Goal: Transaction & Acquisition: Purchase product/service

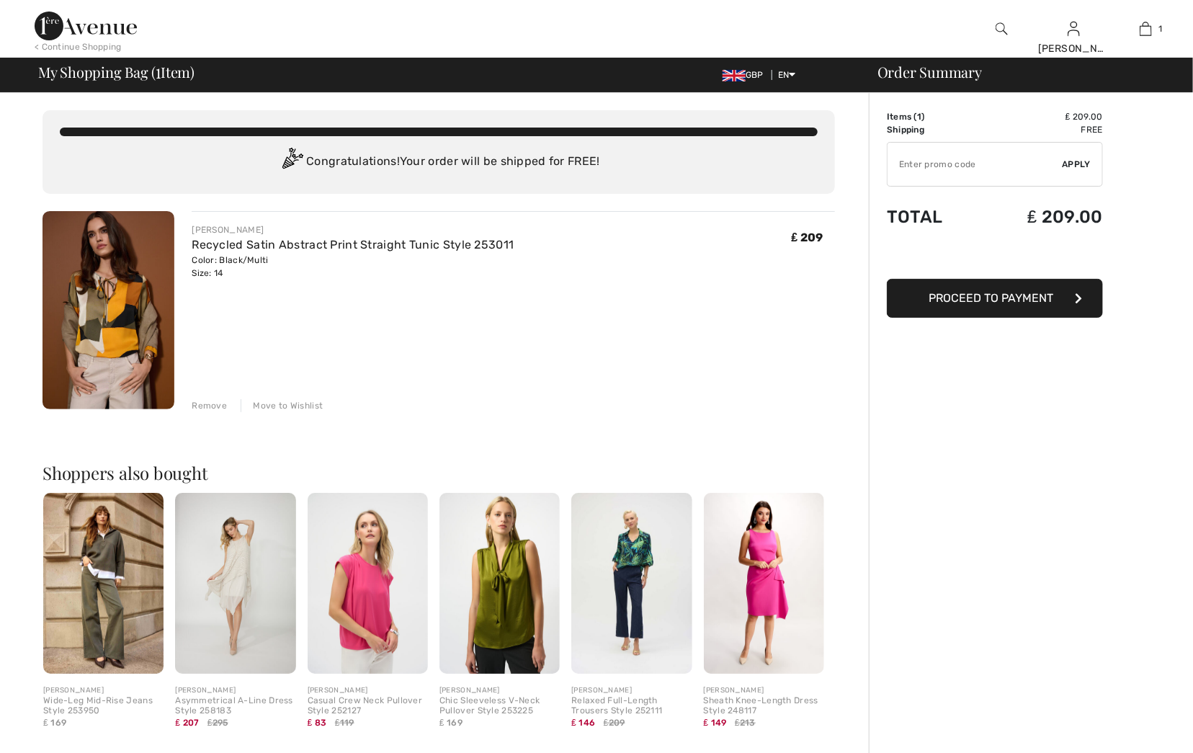
click at [201, 406] on div "Remove" at bounding box center [209, 405] width 35 height 13
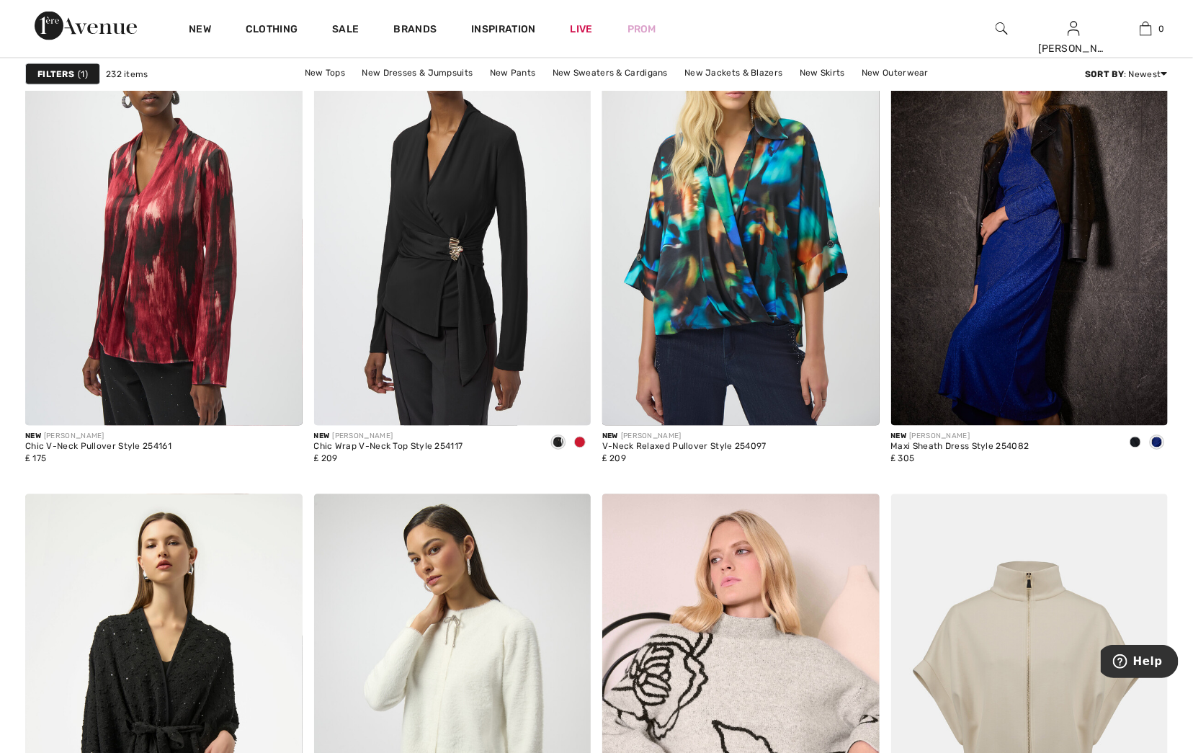
scroll to position [1071, 0]
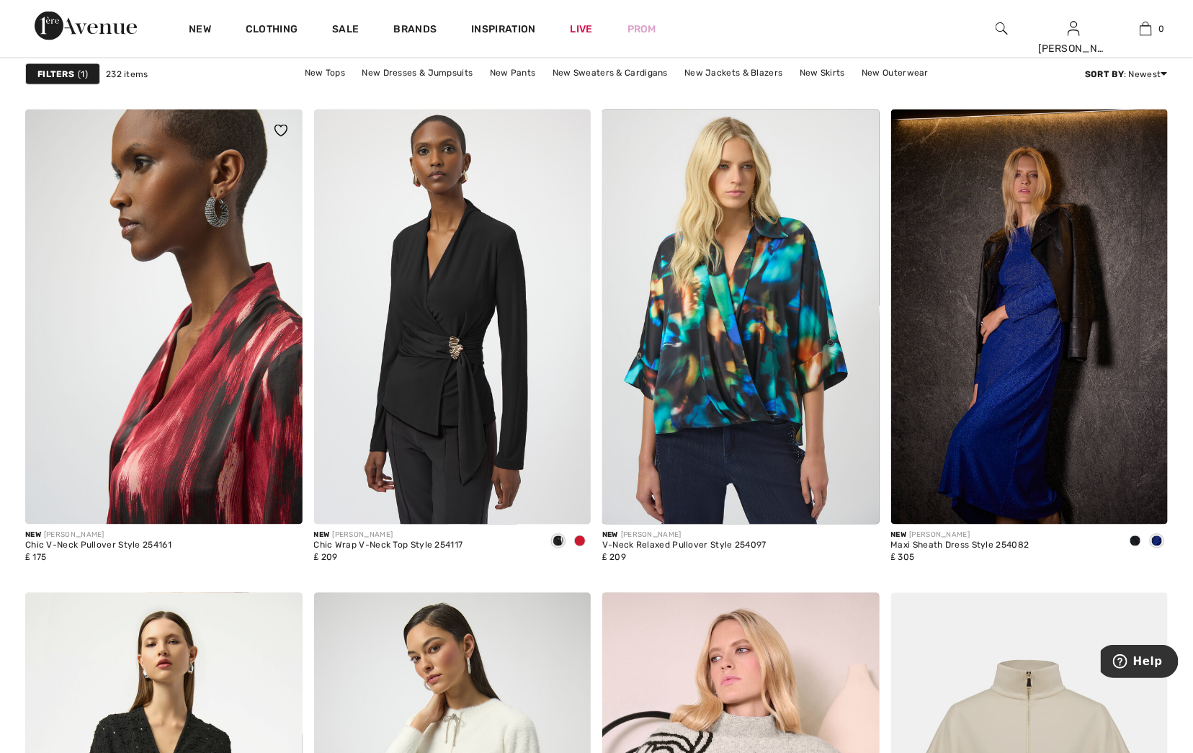
click at [210, 372] on img at bounding box center [163, 318] width 277 height 416
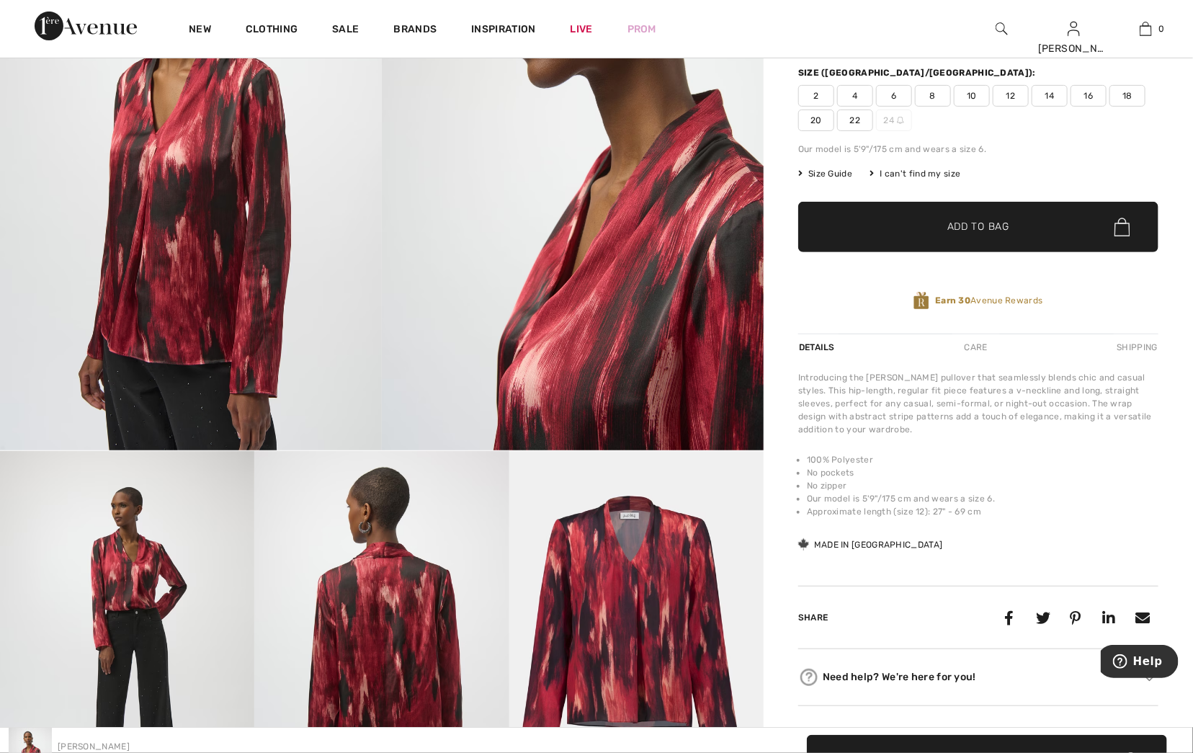
scroll to position [77, 0]
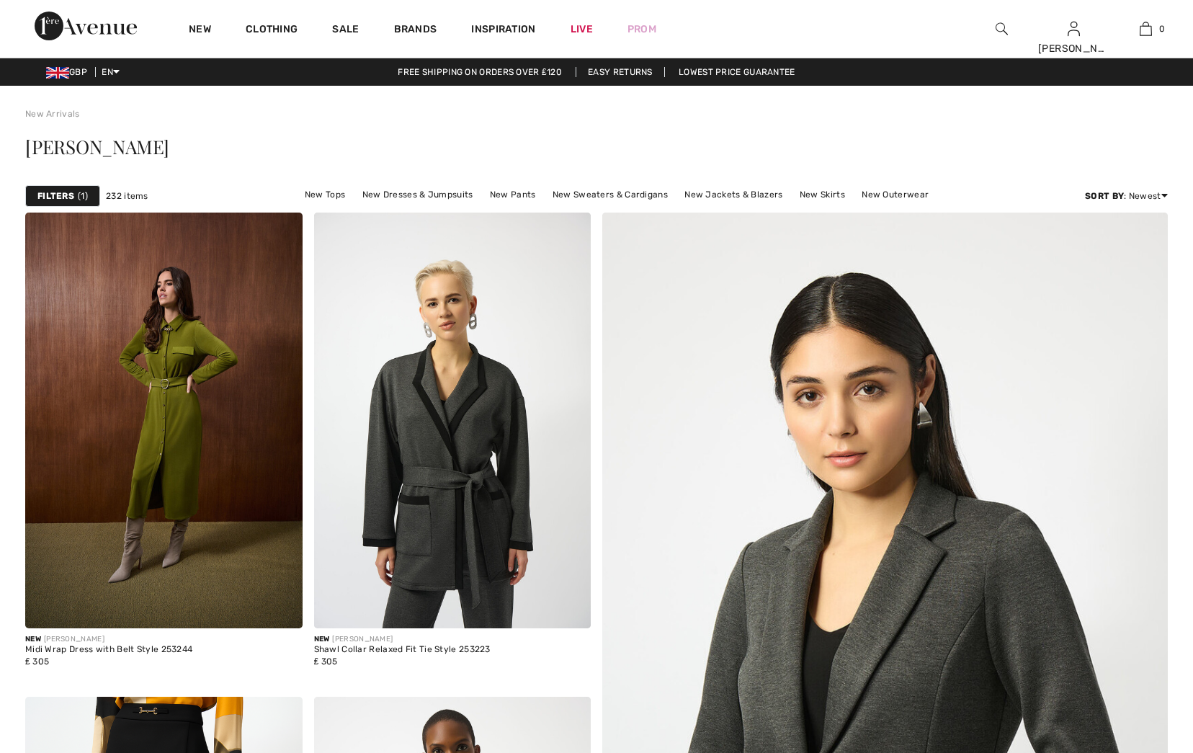
checkbox input "true"
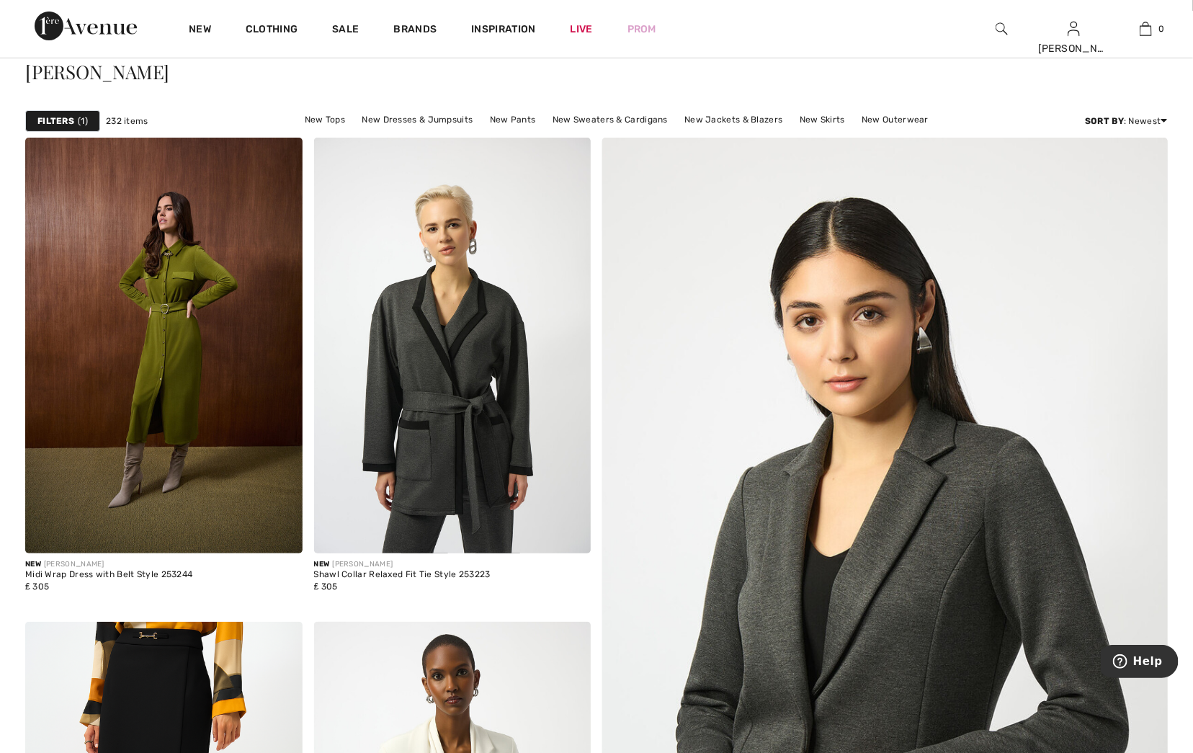
scroll to position [9, 0]
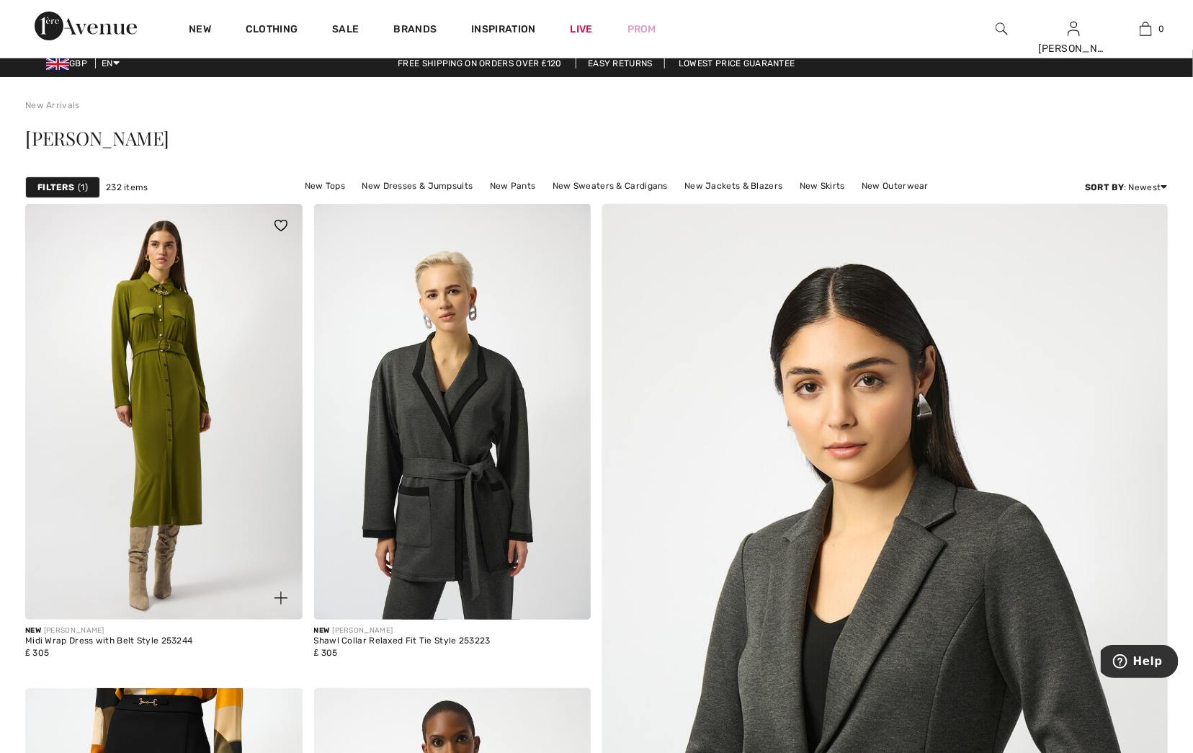
click at [185, 385] on img at bounding box center [163, 412] width 277 height 416
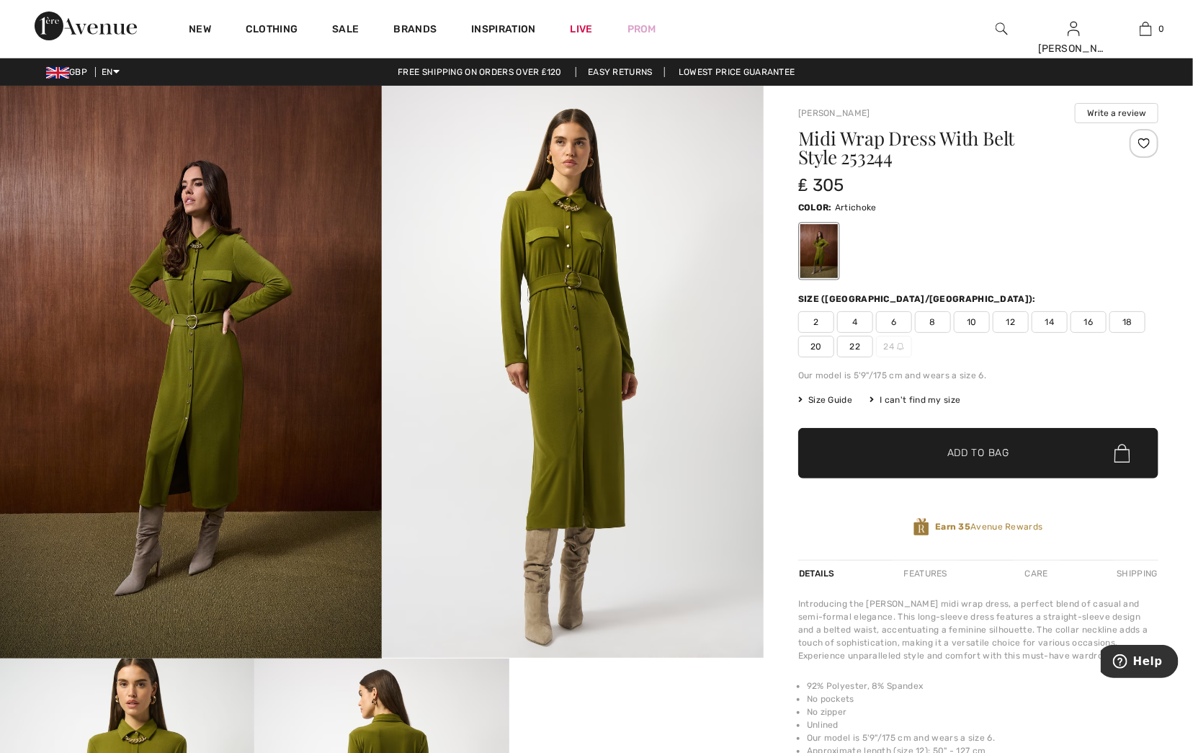
click at [282, 485] on img at bounding box center [191, 372] width 382 height 573
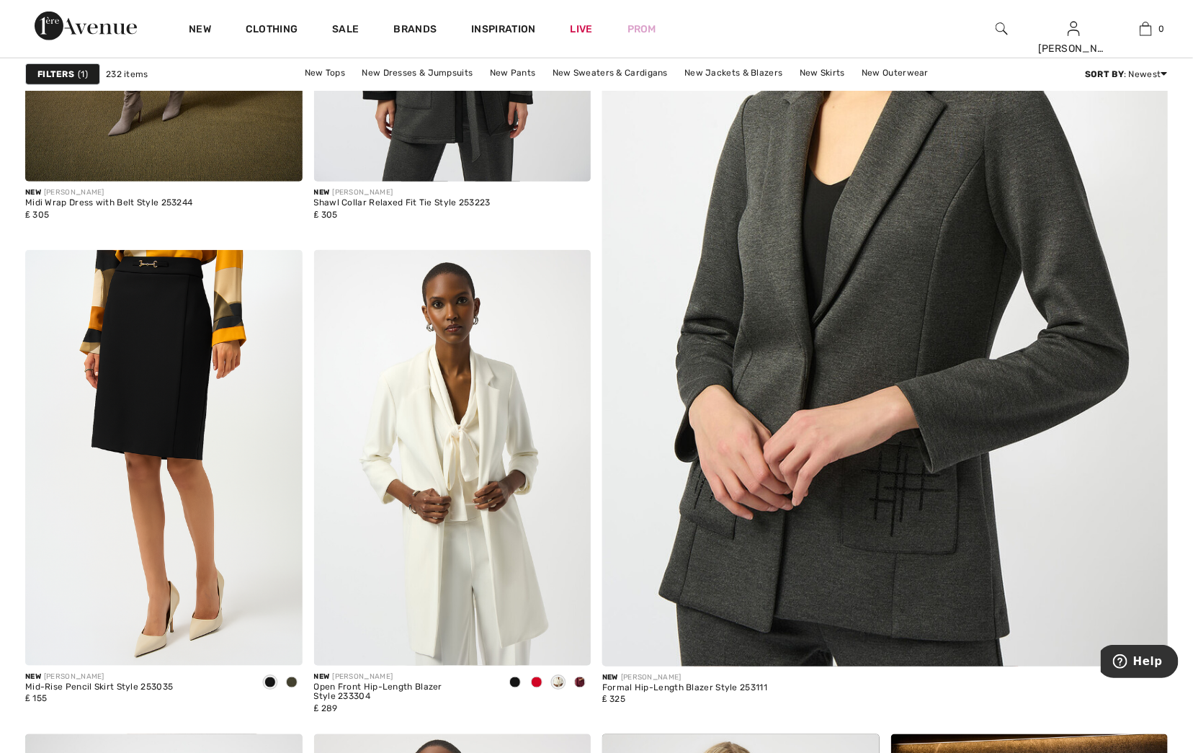
scroll to position [571, 0]
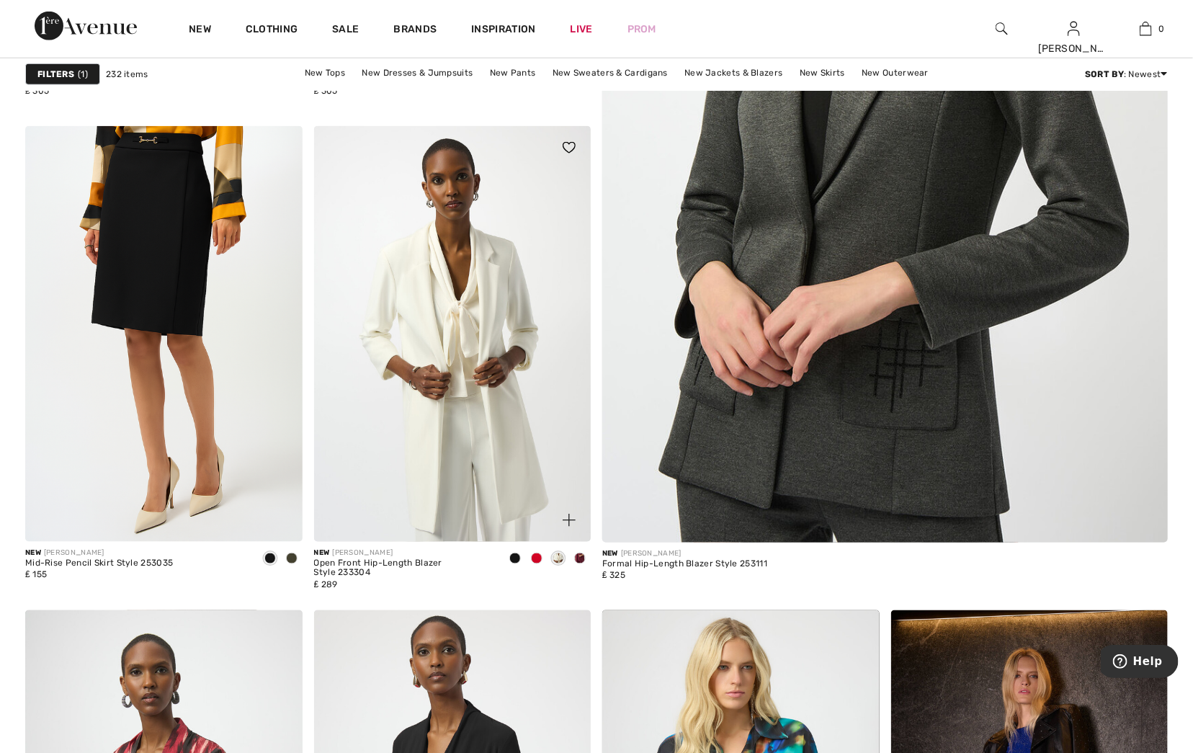
click at [533, 556] on span at bounding box center [537, 559] width 12 height 12
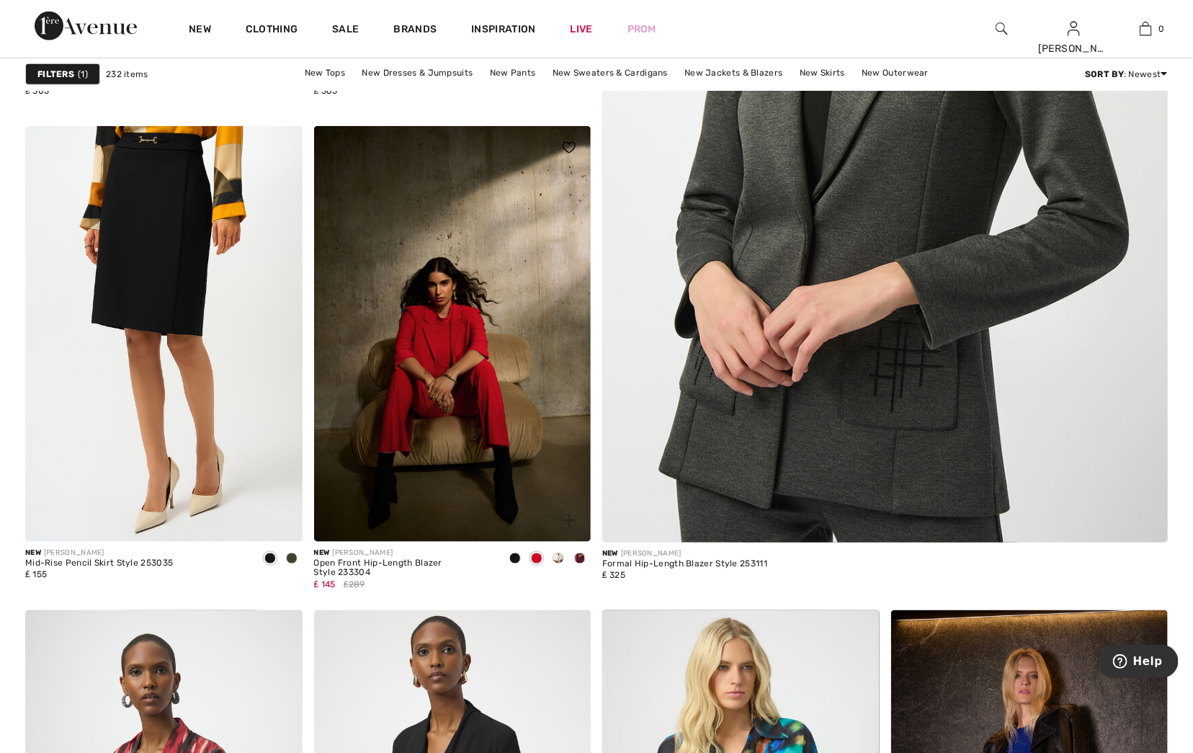
click at [585, 555] on div at bounding box center [580, 560] width 22 height 24
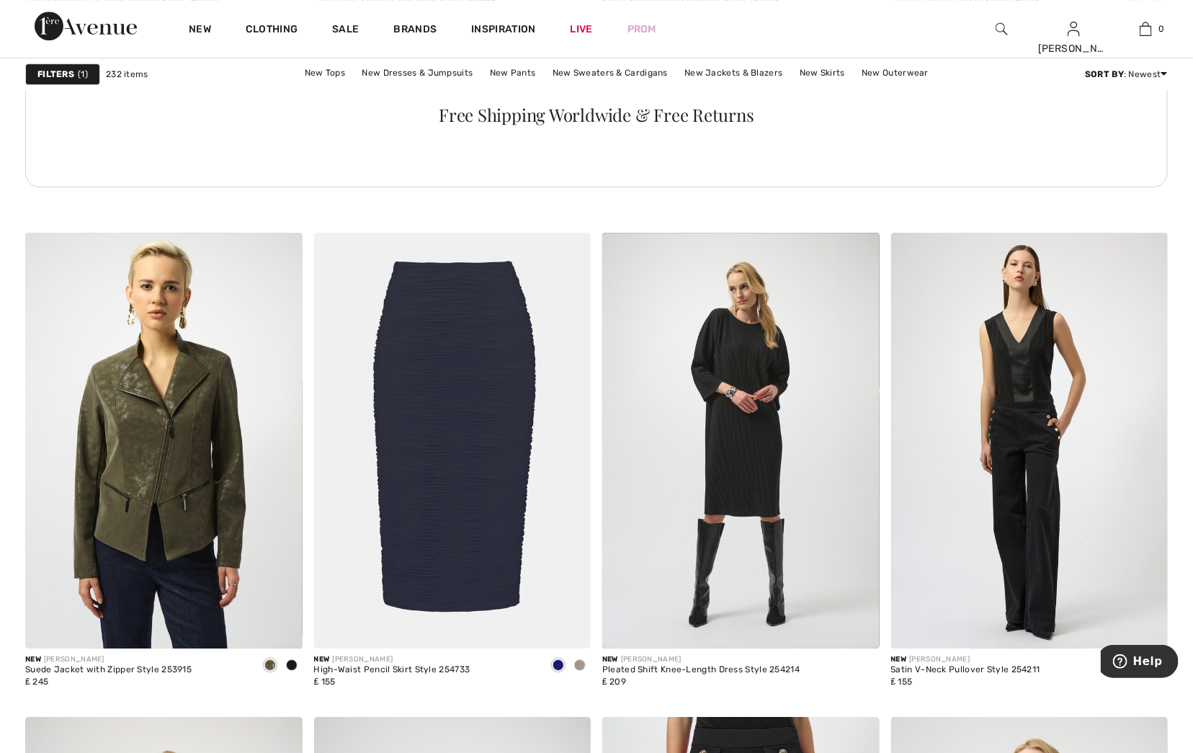
scroll to position [2160, 0]
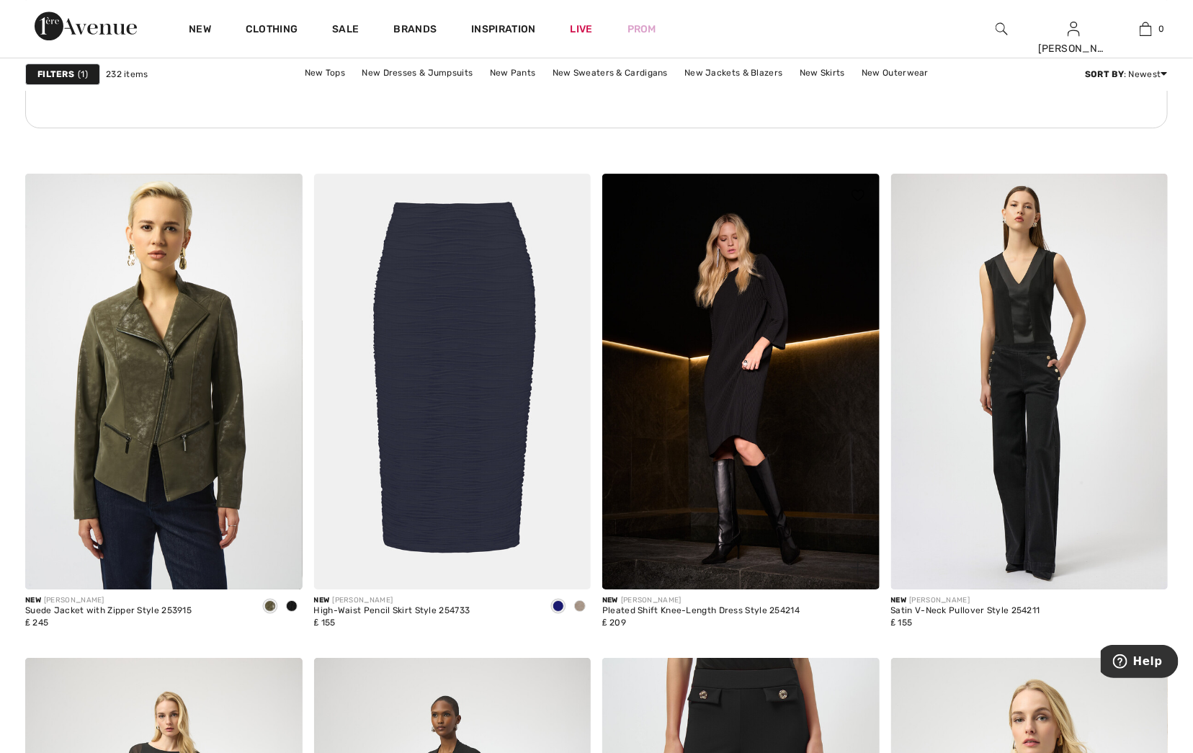
click at [741, 391] on img at bounding box center [740, 382] width 277 height 416
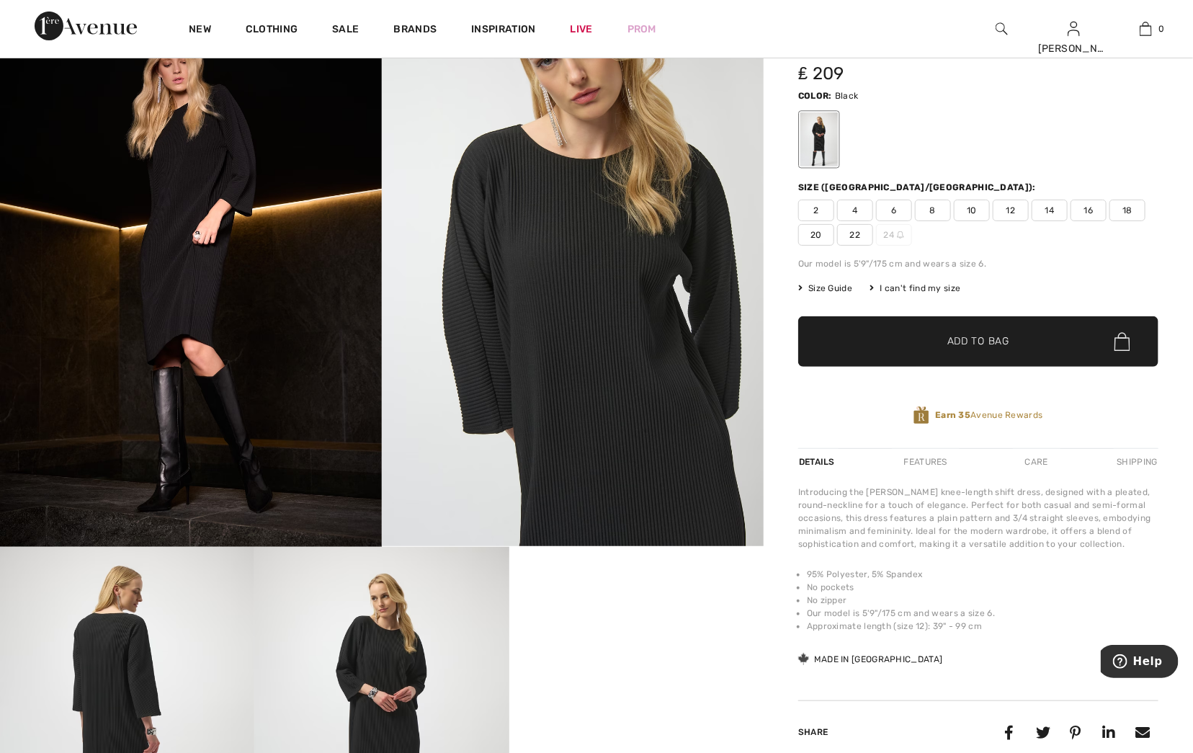
scroll to position [110, 0]
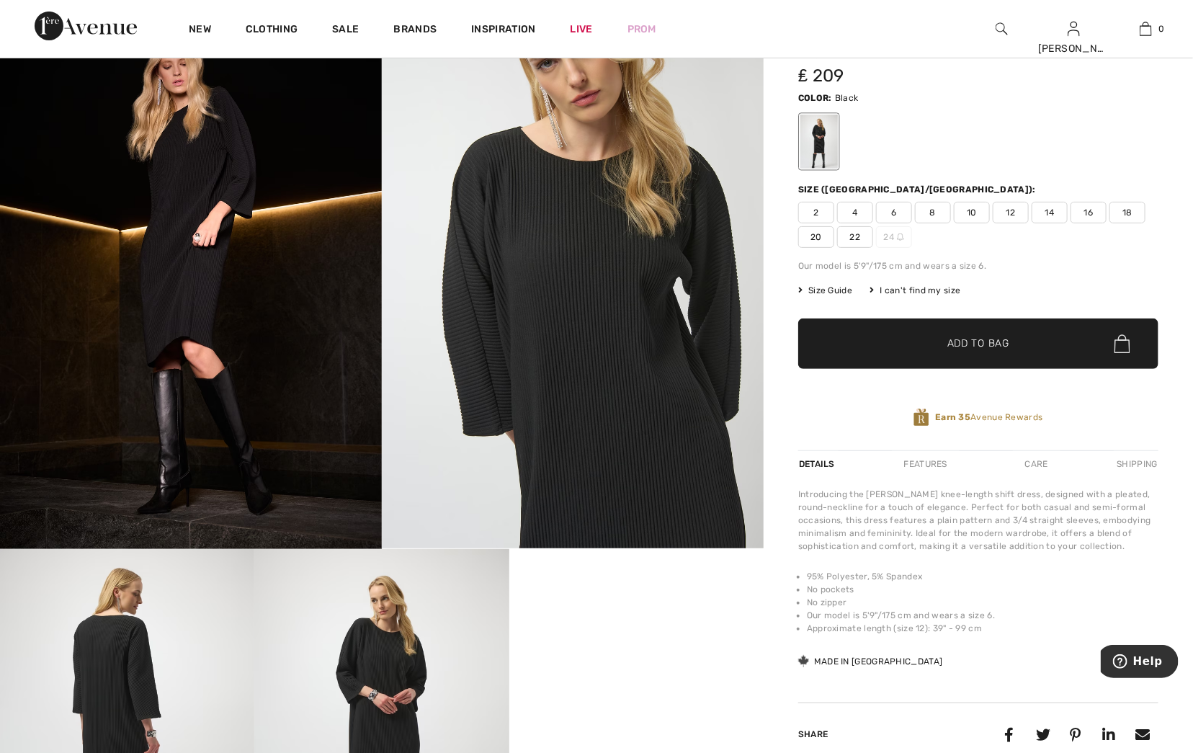
click at [1053, 210] on span "14" at bounding box center [1050, 213] width 36 height 22
click at [988, 344] on span "Add to Bag" at bounding box center [979, 344] width 62 height 15
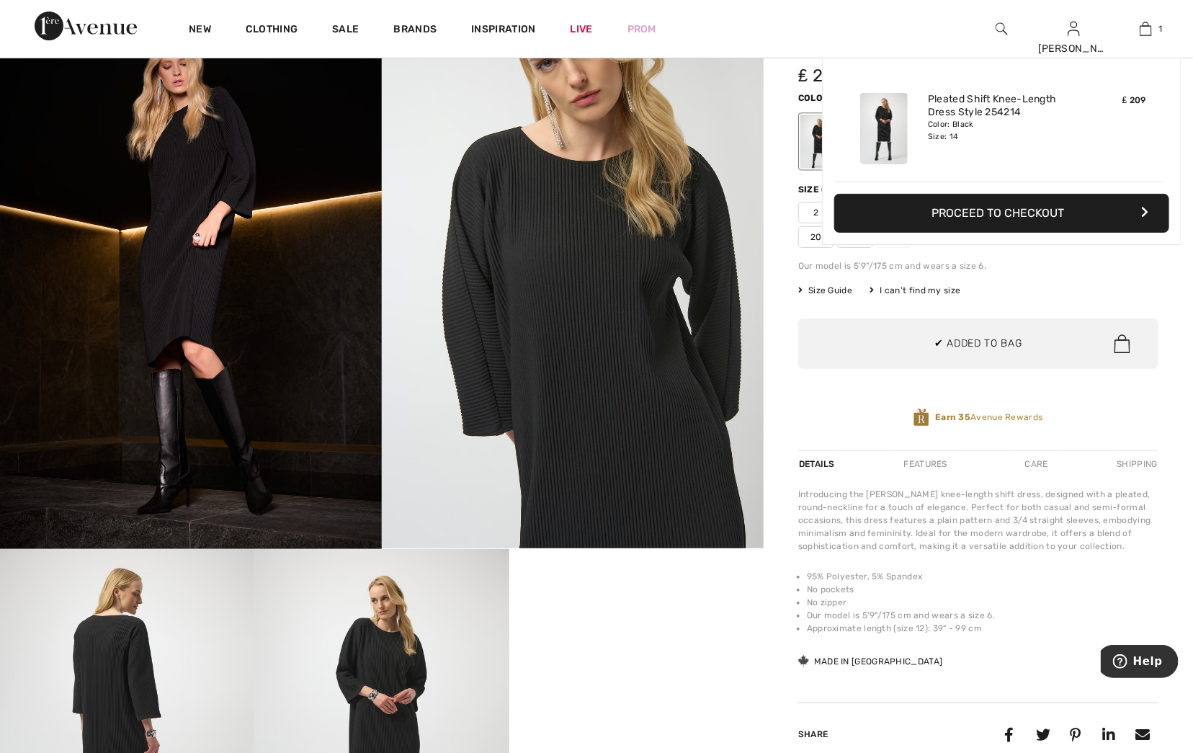
scroll to position [0, 0]
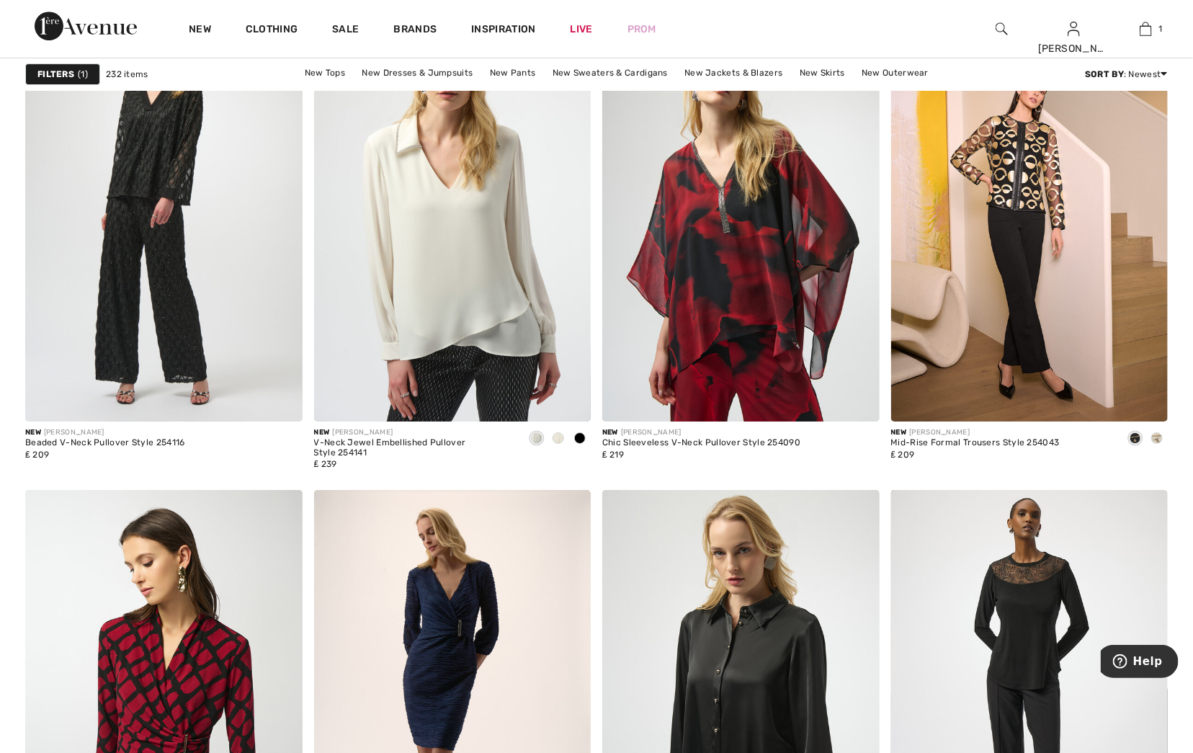
scroll to position [4815, 0]
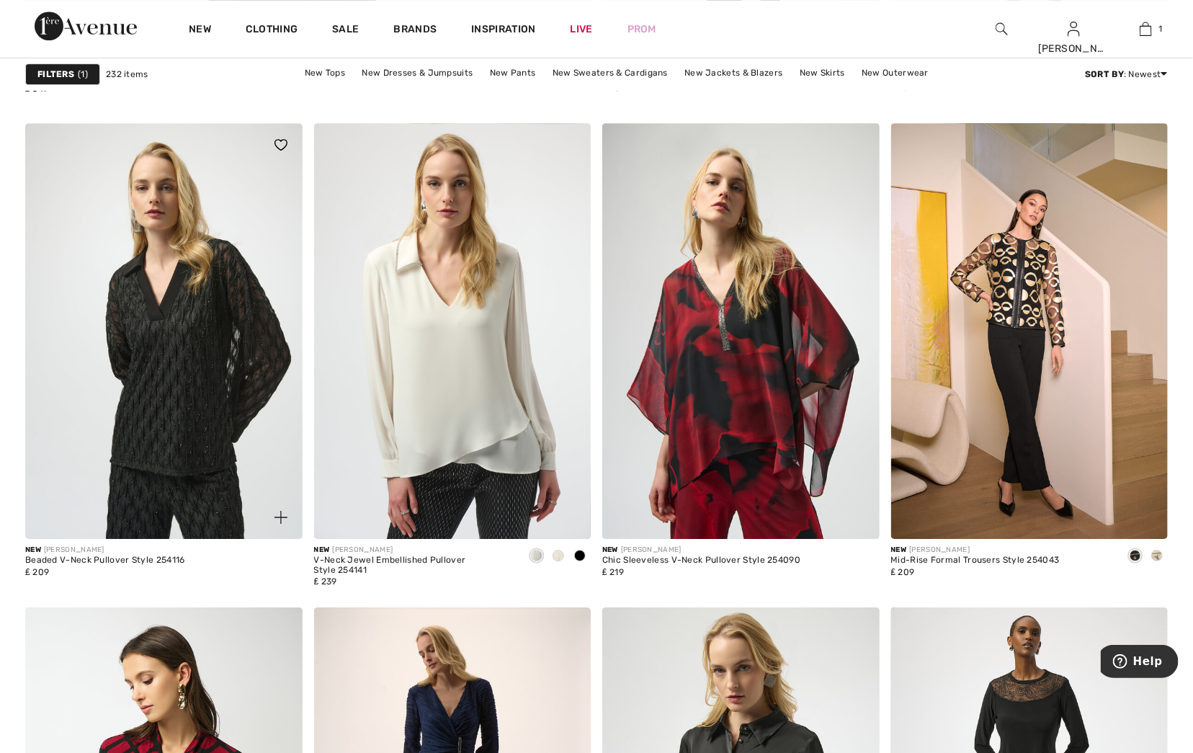
click at [178, 441] on img at bounding box center [163, 331] width 277 height 416
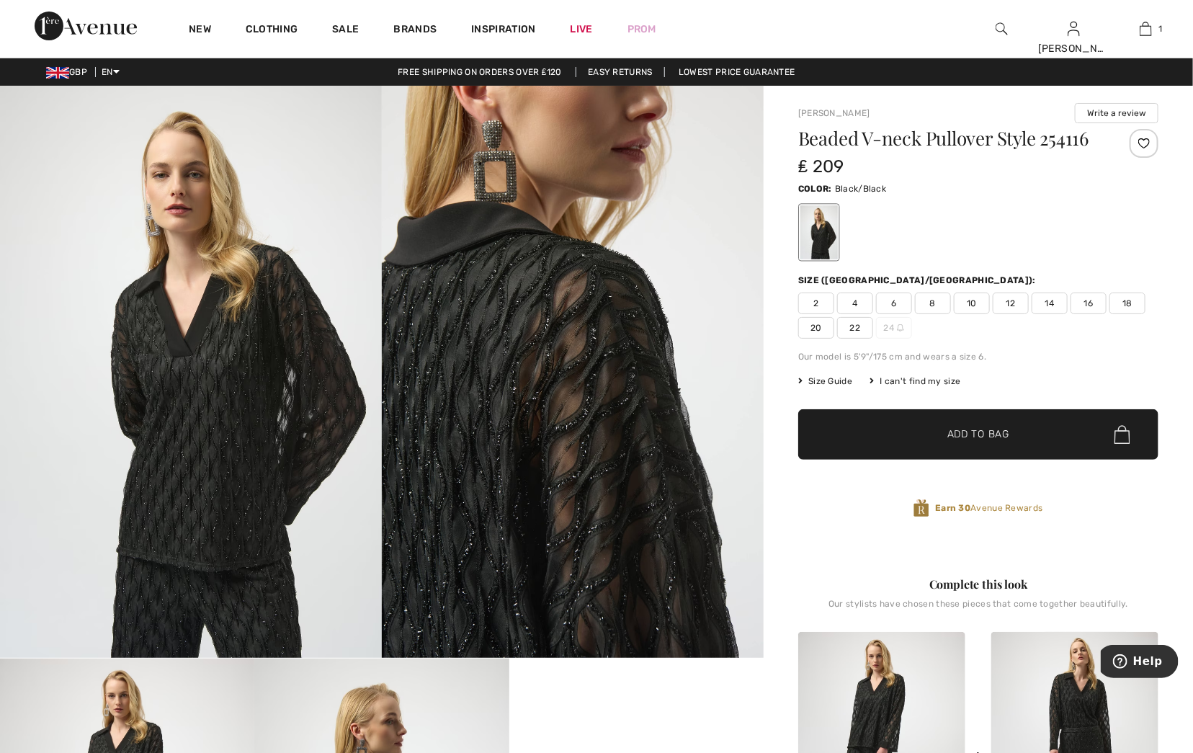
click at [345, 429] on img at bounding box center [191, 372] width 382 height 572
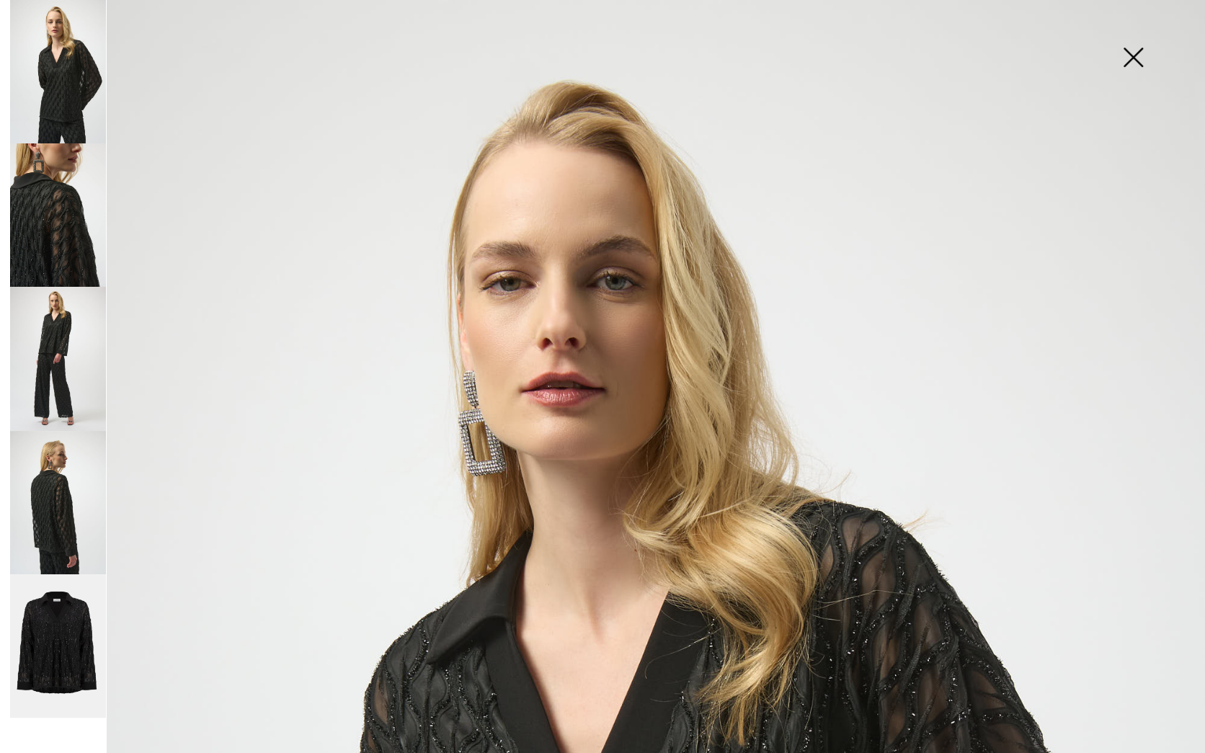
click at [52, 380] on img at bounding box center [58, 358] width 96 height 143
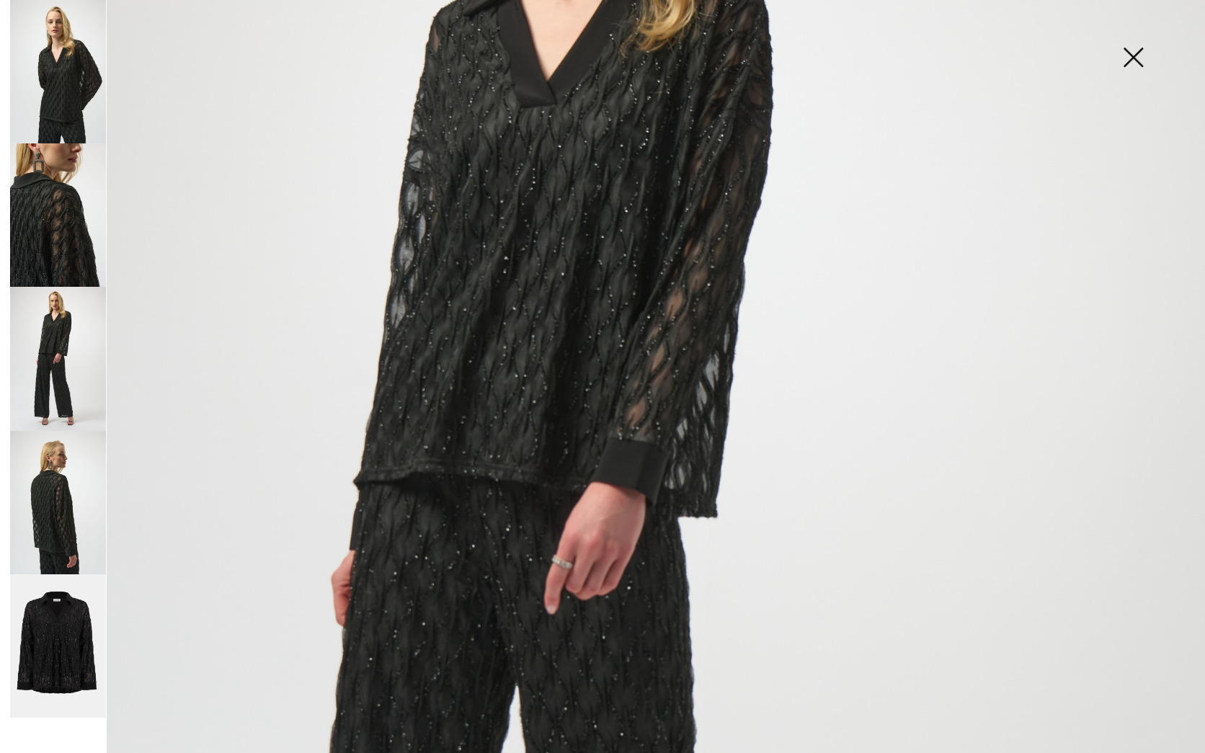
scroll to position [173, 0]
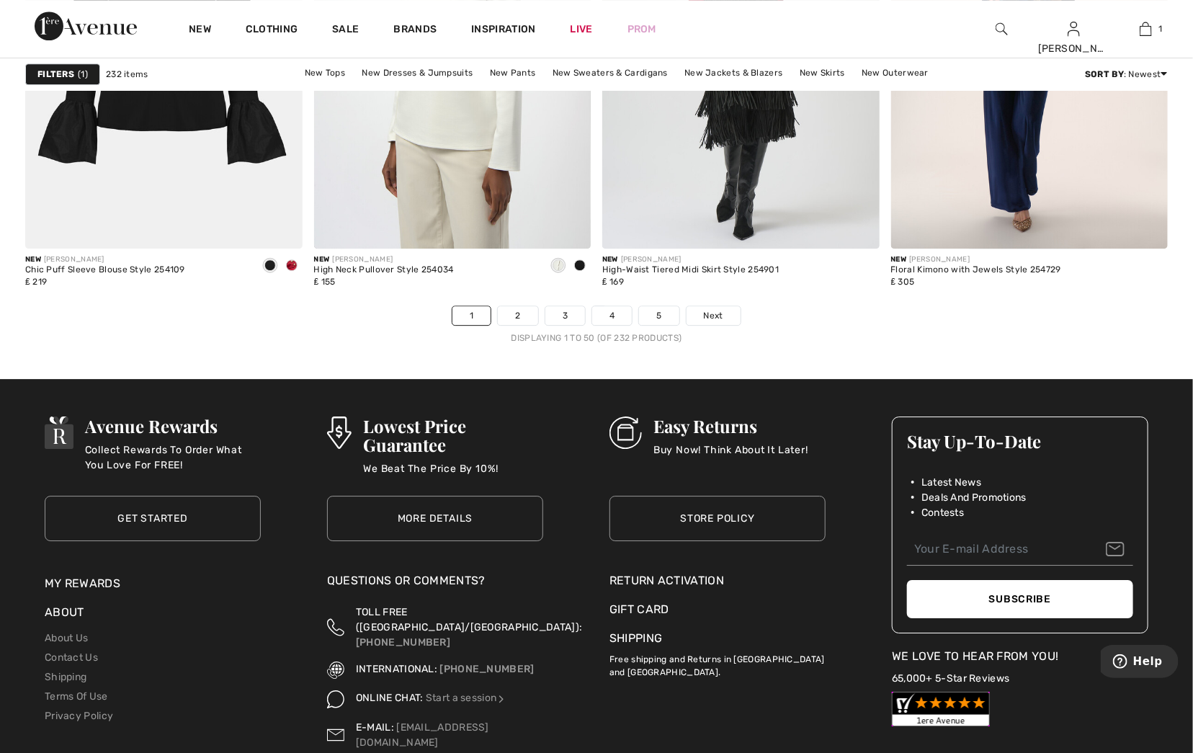
scroll to position [7271, 0]
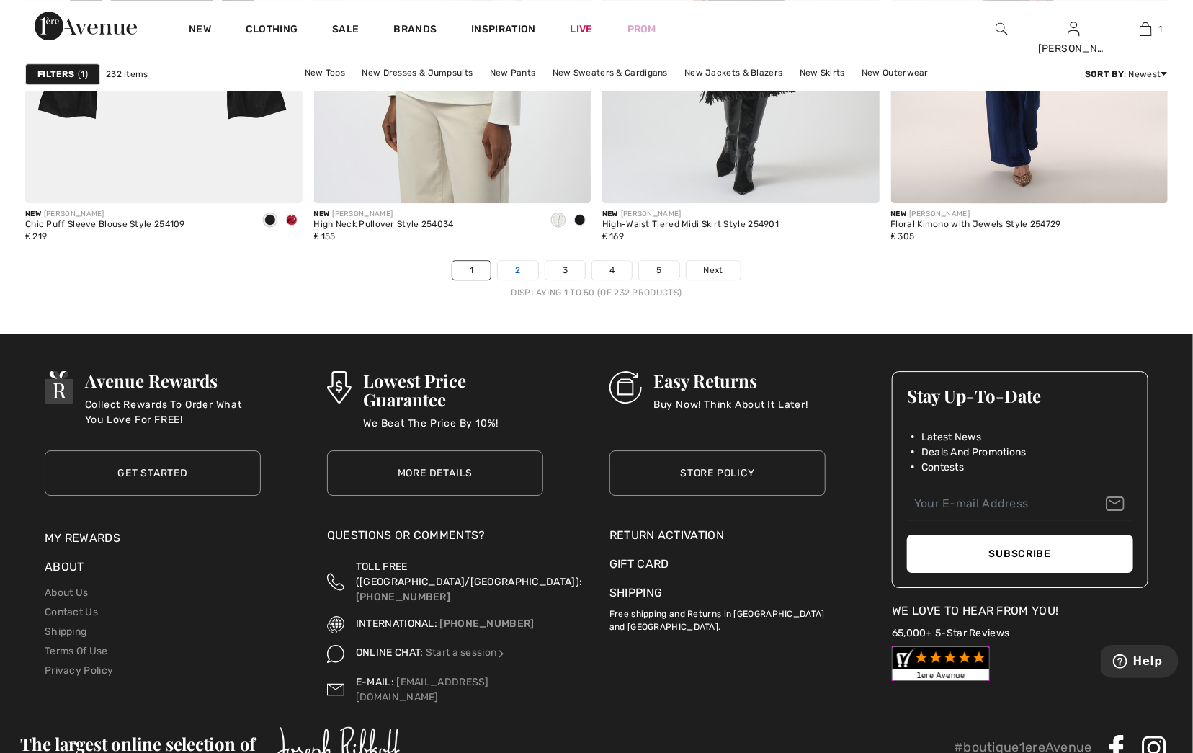
click at [522, 270] on link "2" at bounding box center [518, 270] width 40 height 19
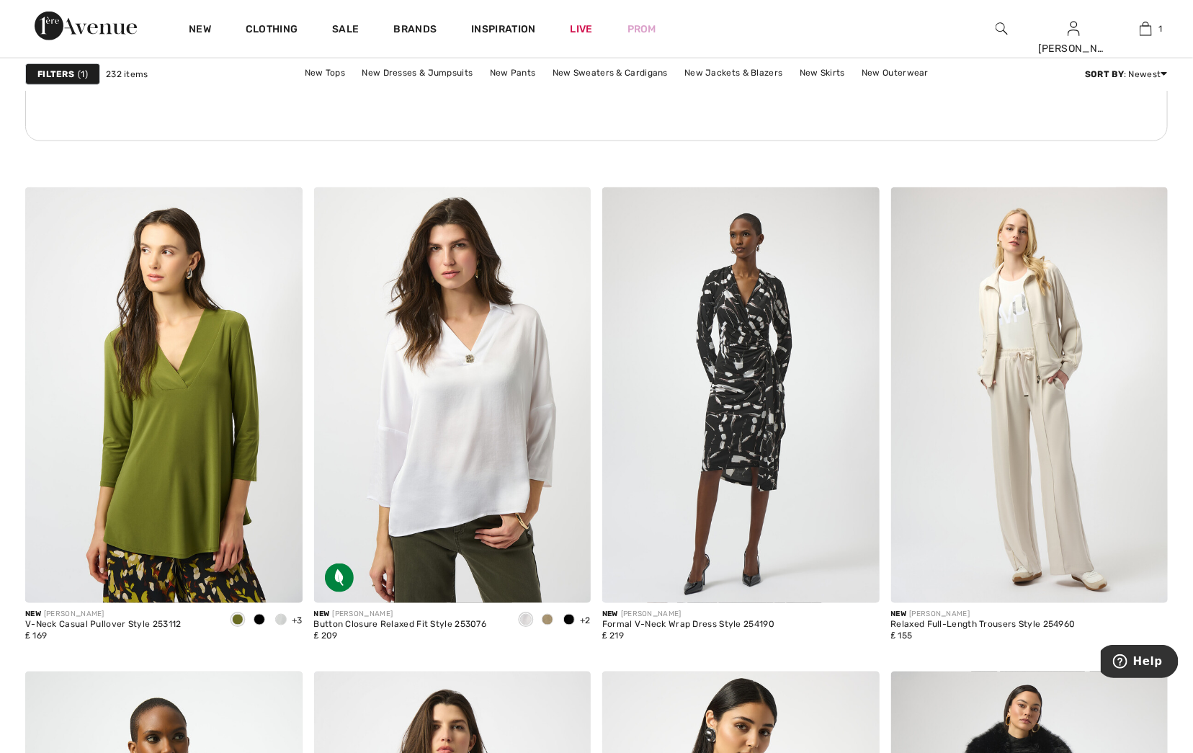
scroll to position [5963, 0]
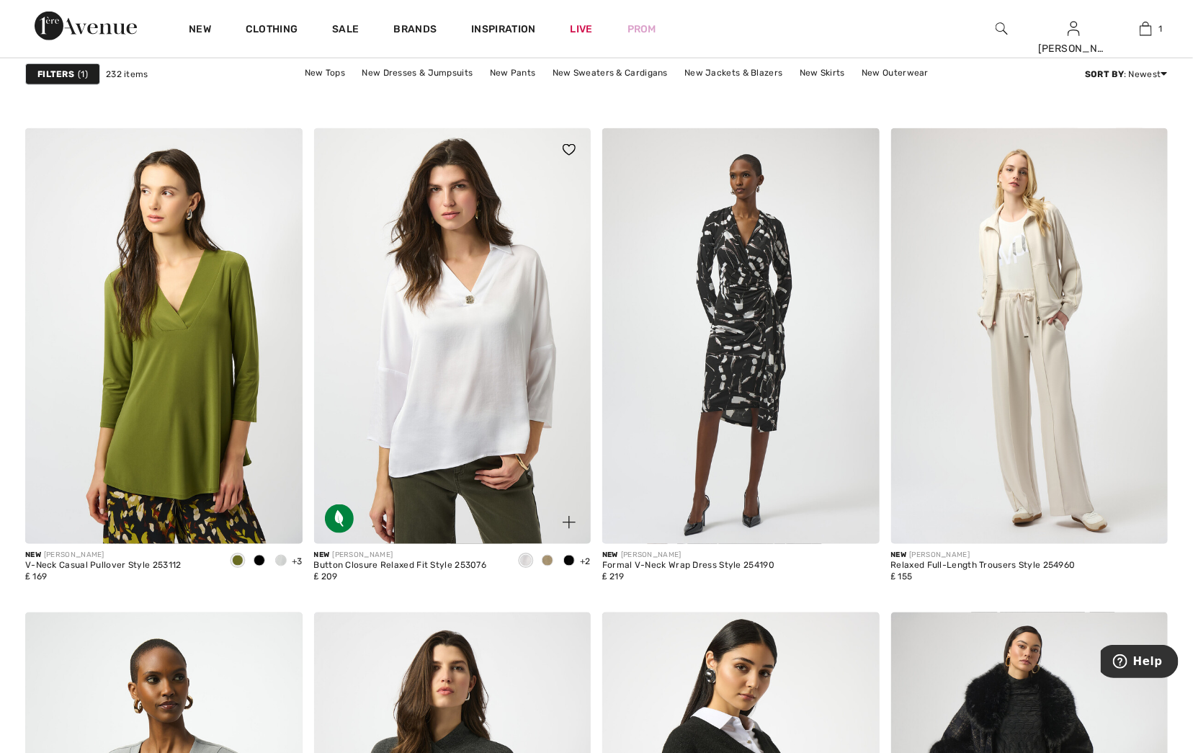
click at [547, 559] on span at bounding box center [548, 561] width 12 height 12
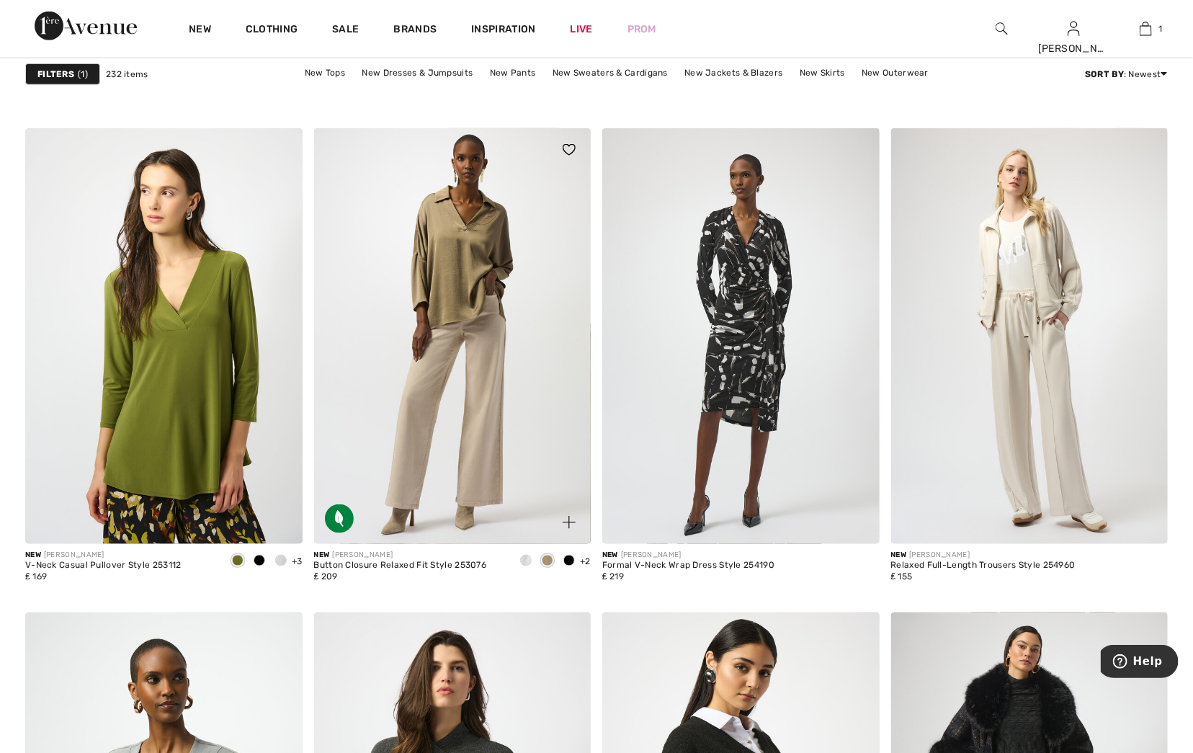
click at [579, 561] on div at bounding box center [569, 562] width 22 height 24
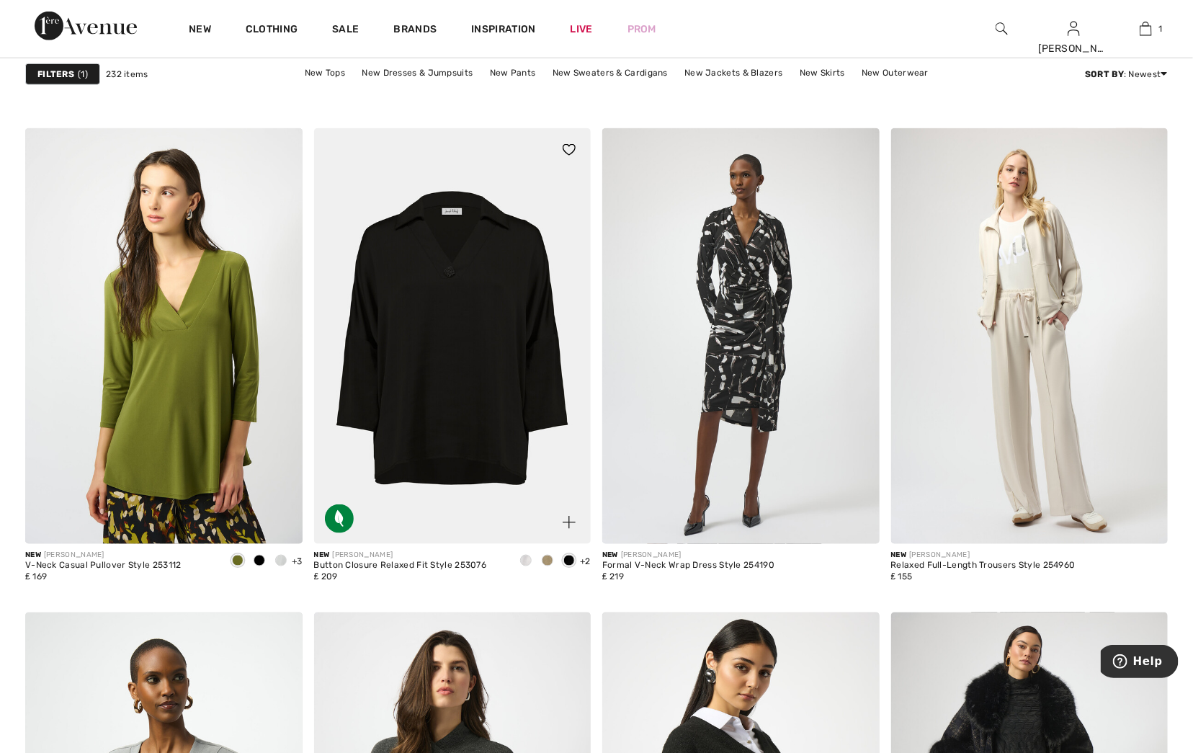
click at [467, 483] on img at bounding box center [452, 336] width 277 height 416
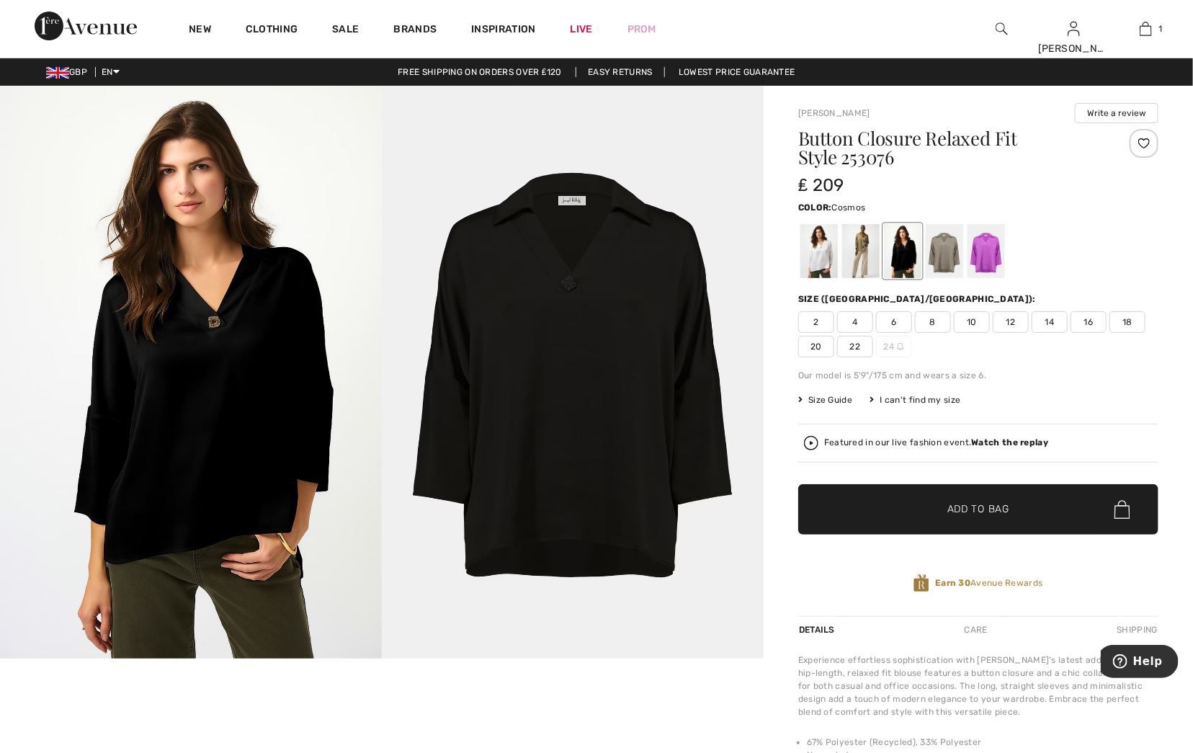
click at [993, 262] on div at bounding box center [986, 251] width 37 height 54
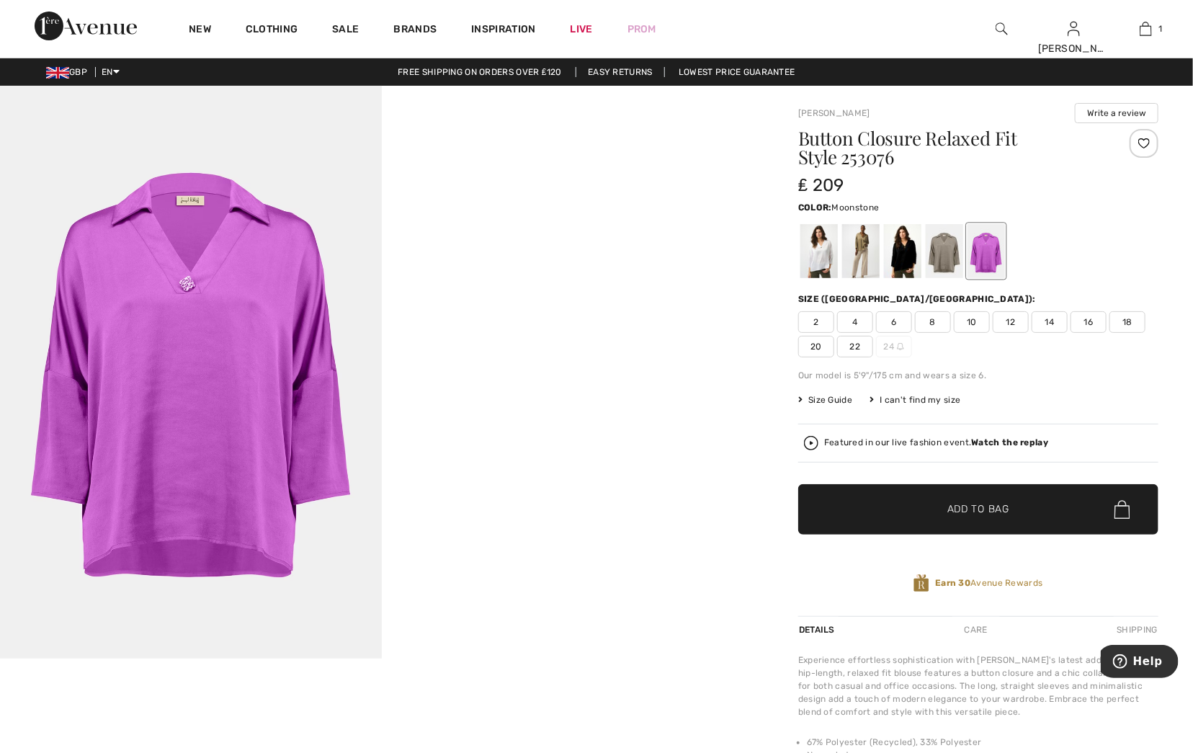
click at [950, 262] on div at bounding box center [944, 251] width 37 height 54
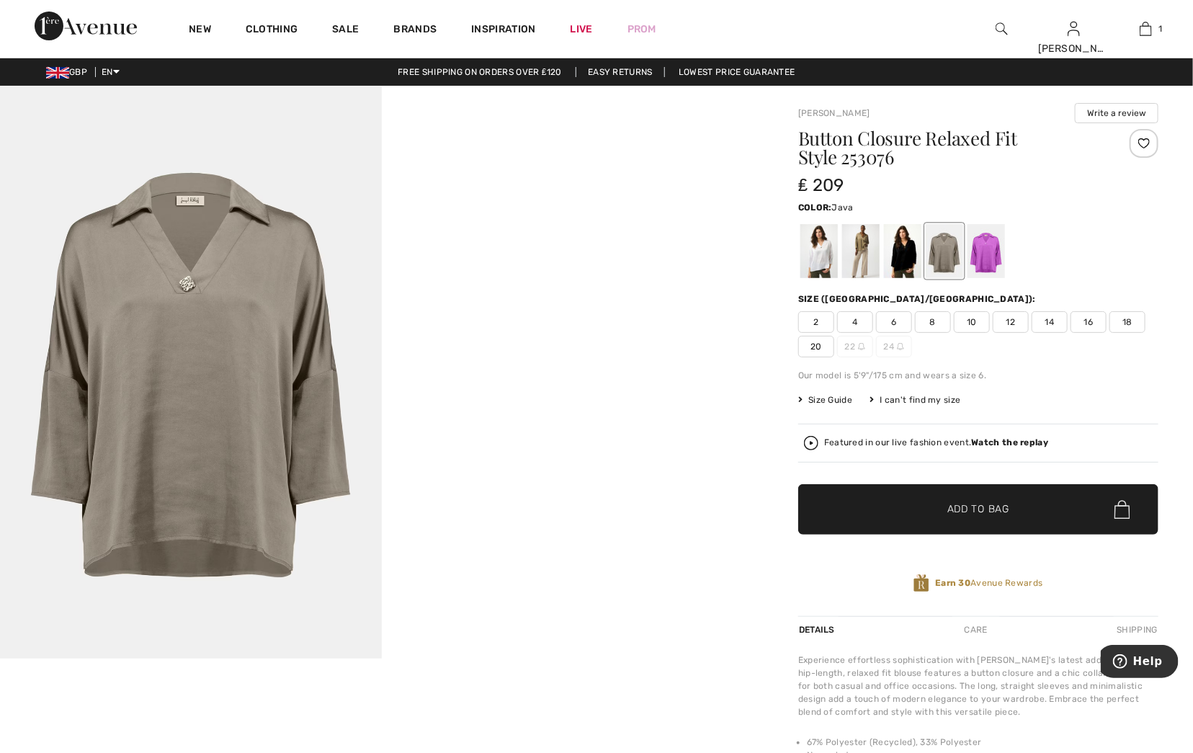
click at [858, 261] on div at bounding box center [860, 251] width 37 height 54
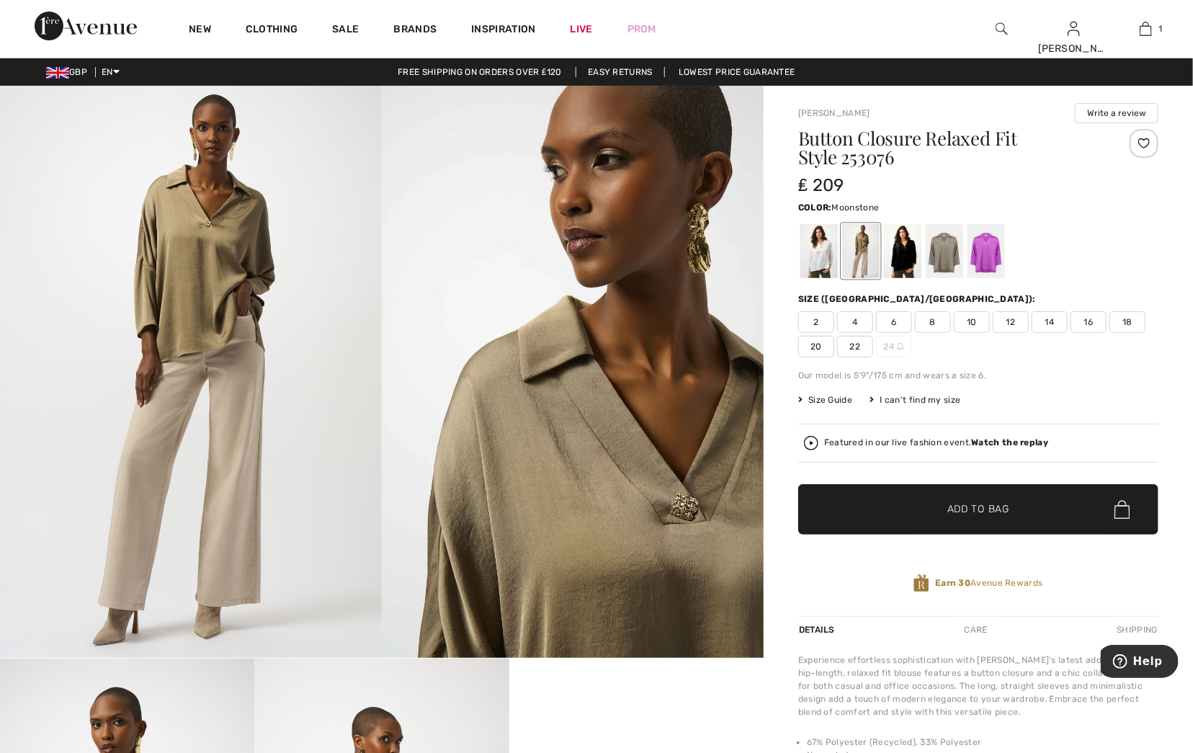
click at [943, 257] on div at bounding box center [944, 251] width 37 height 54
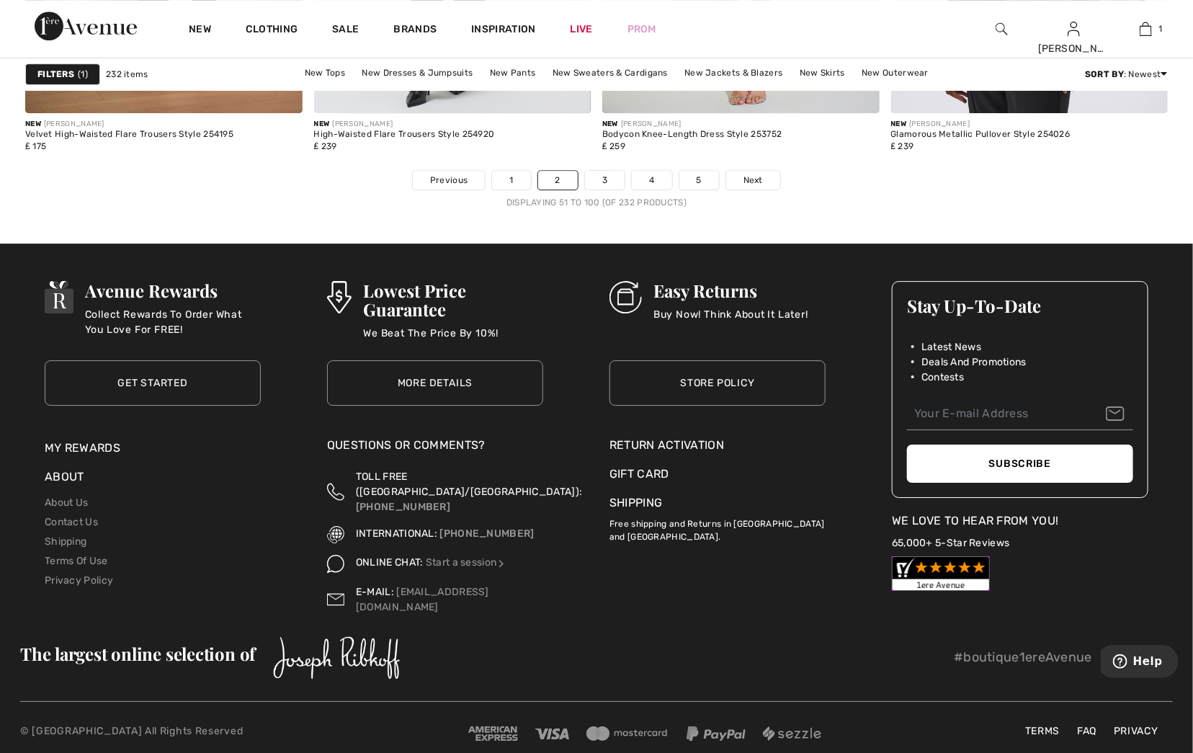
scroll to position [7155, 0]
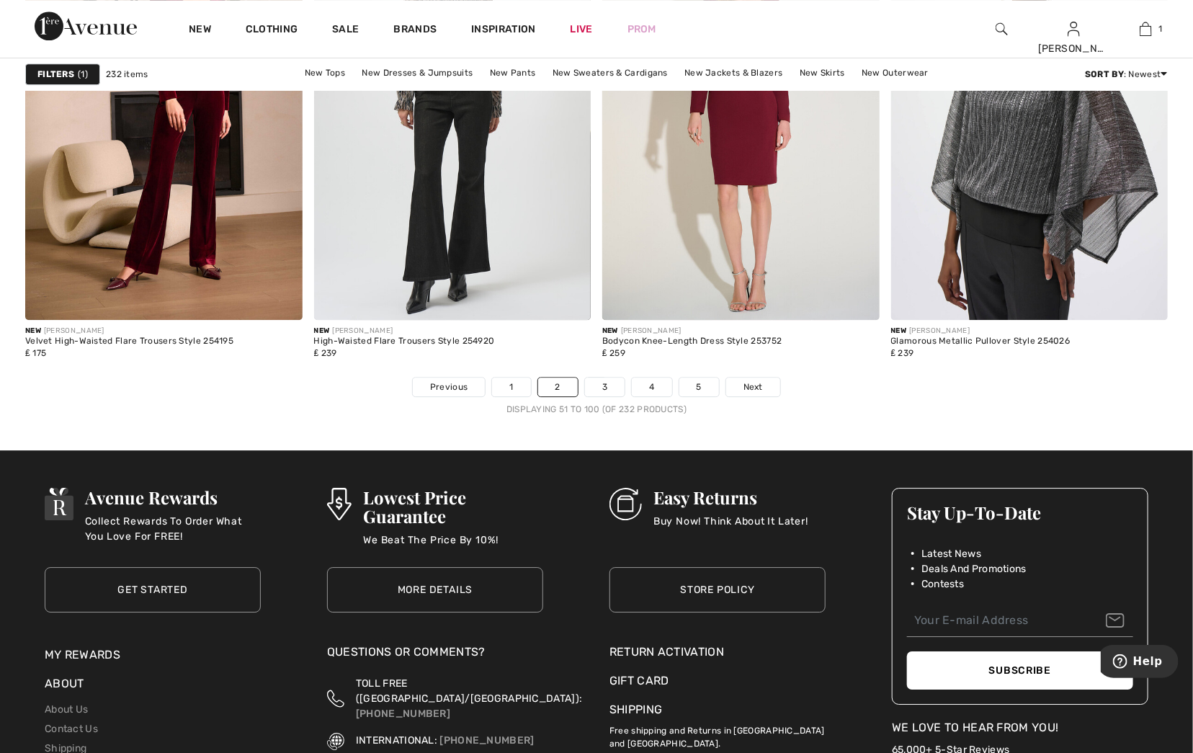
drag, startPoint x: 1200, startPoint y: 563, endPoint x: 34, endPoint y: 22, distance: 1286.3
click at [604, 388] on link "3" at bounding box center [605, 387] width 40 height 19
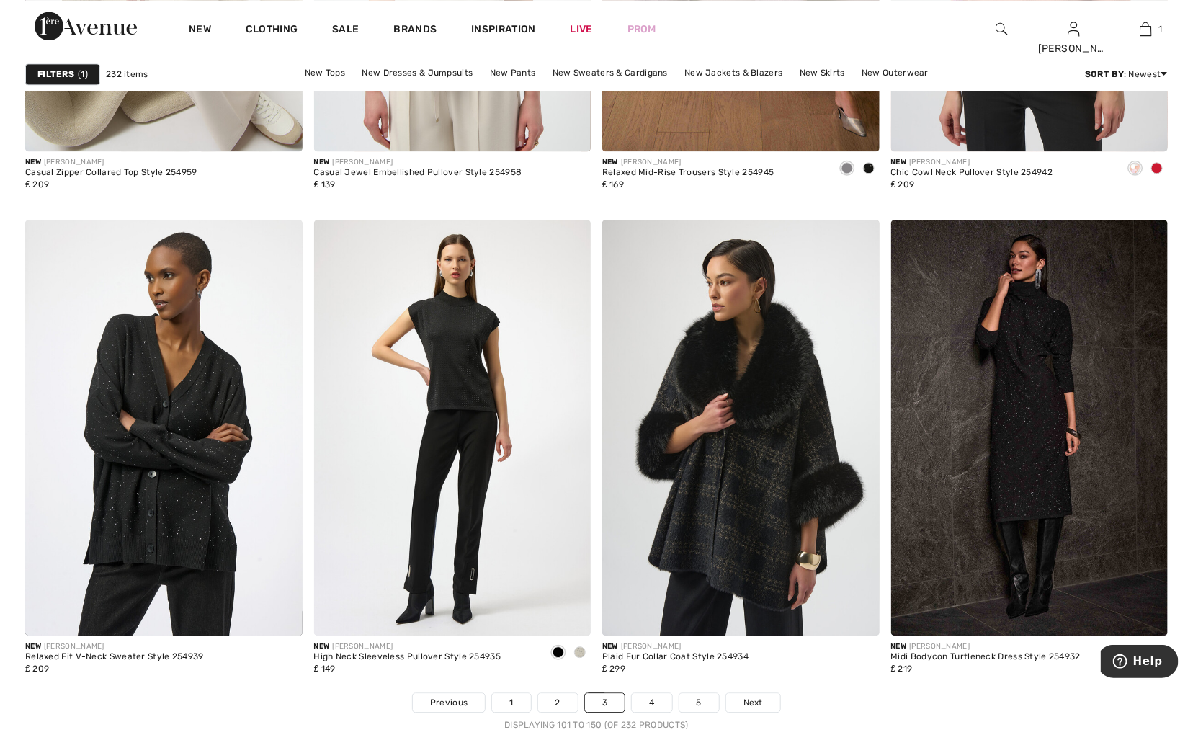
scroll to position [6892, 0]
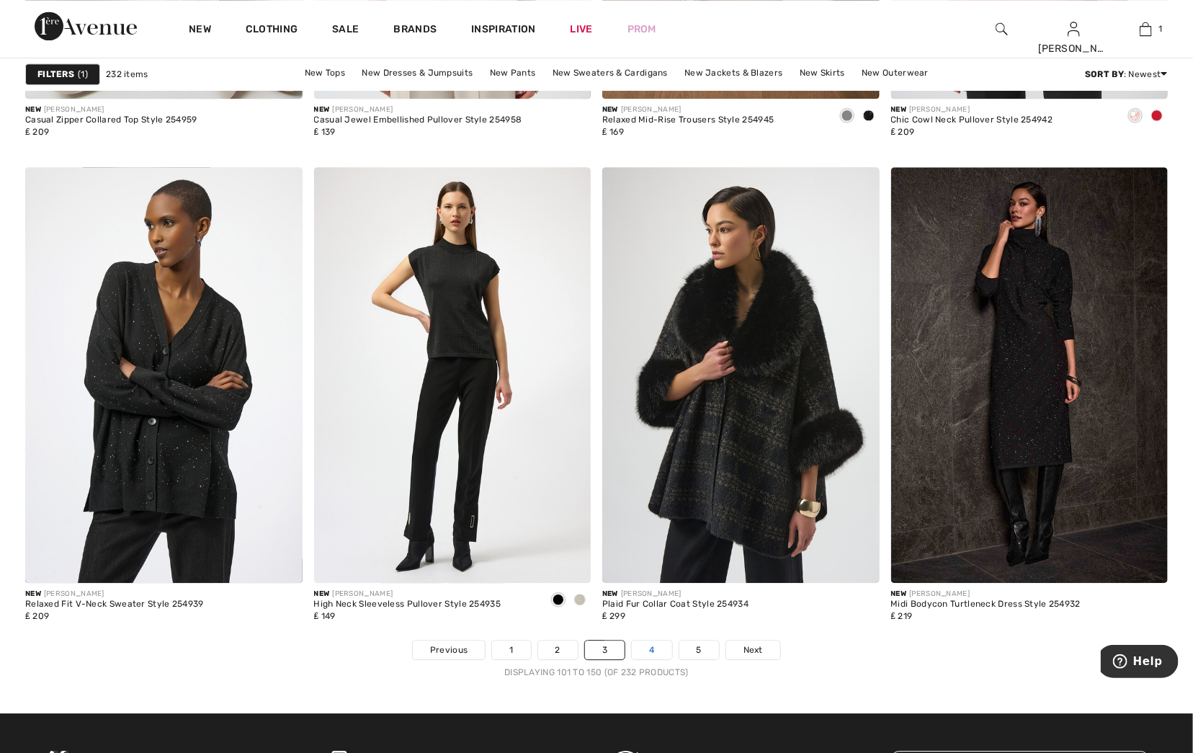
click at [646, 650] on link "4" at bounding box center [652, 650] width 40 height 19
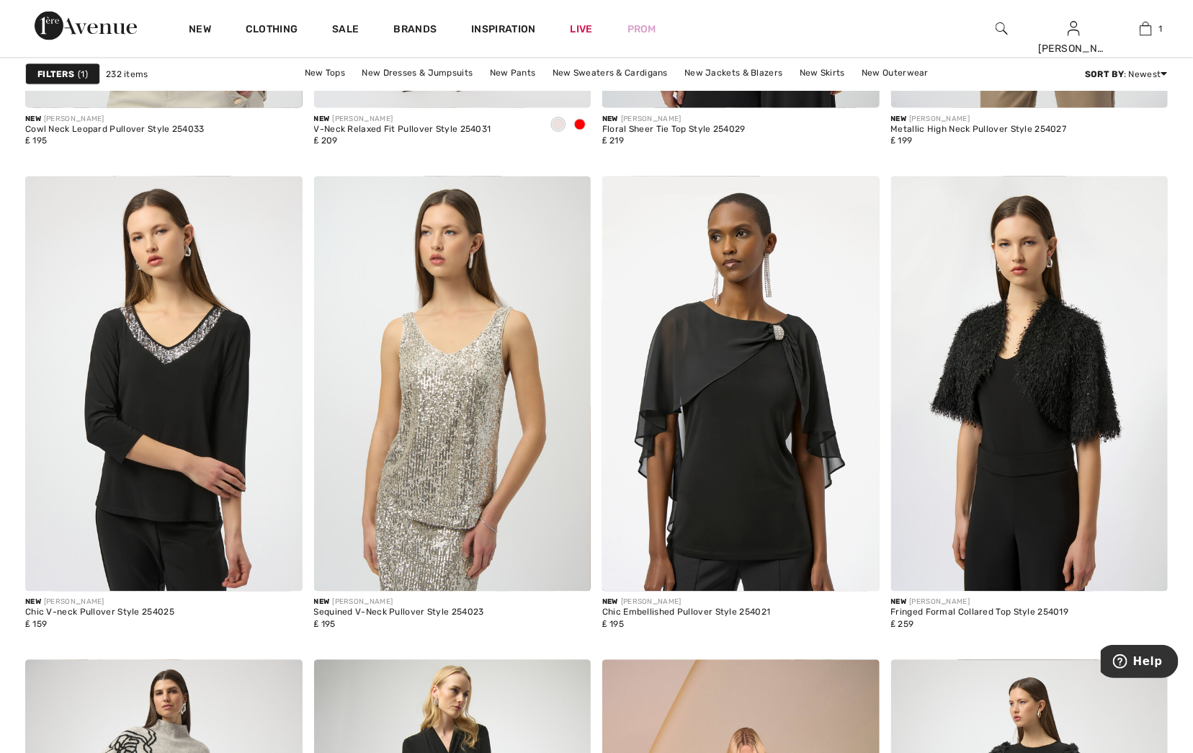
scroll to position [6882, 0]
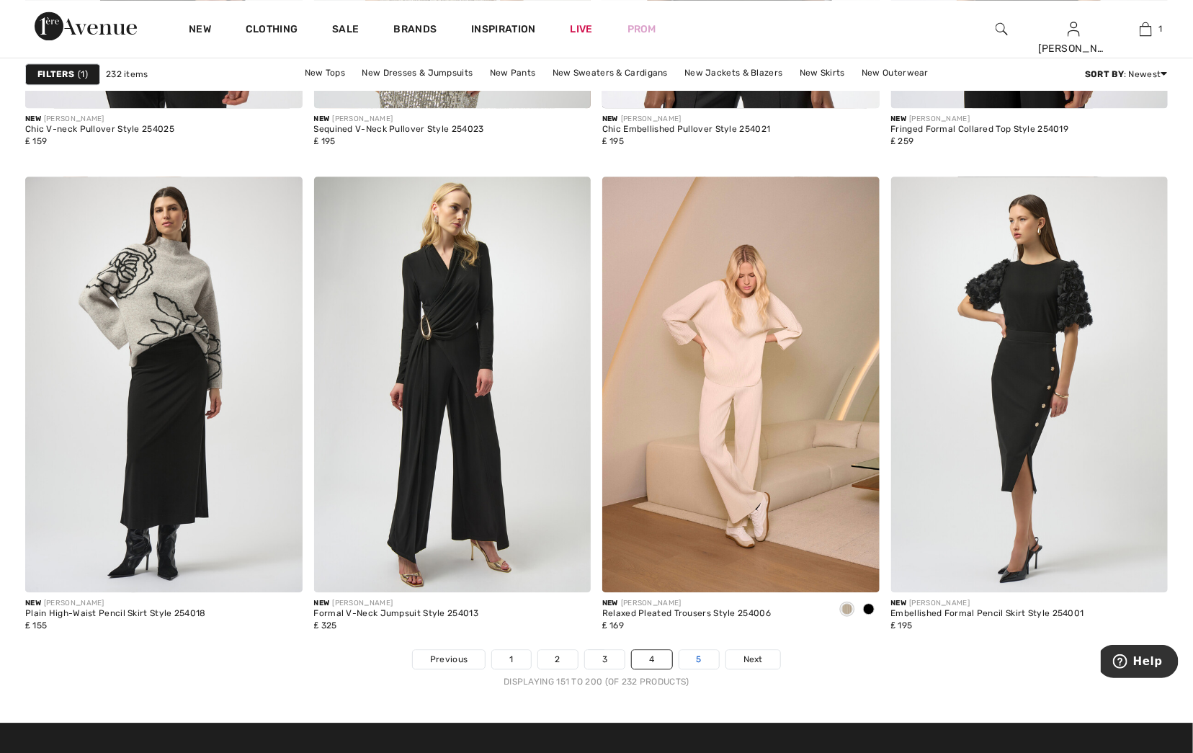
click at [701, 661] on link "5" at bounding box center [700, 659] width 40 height 19
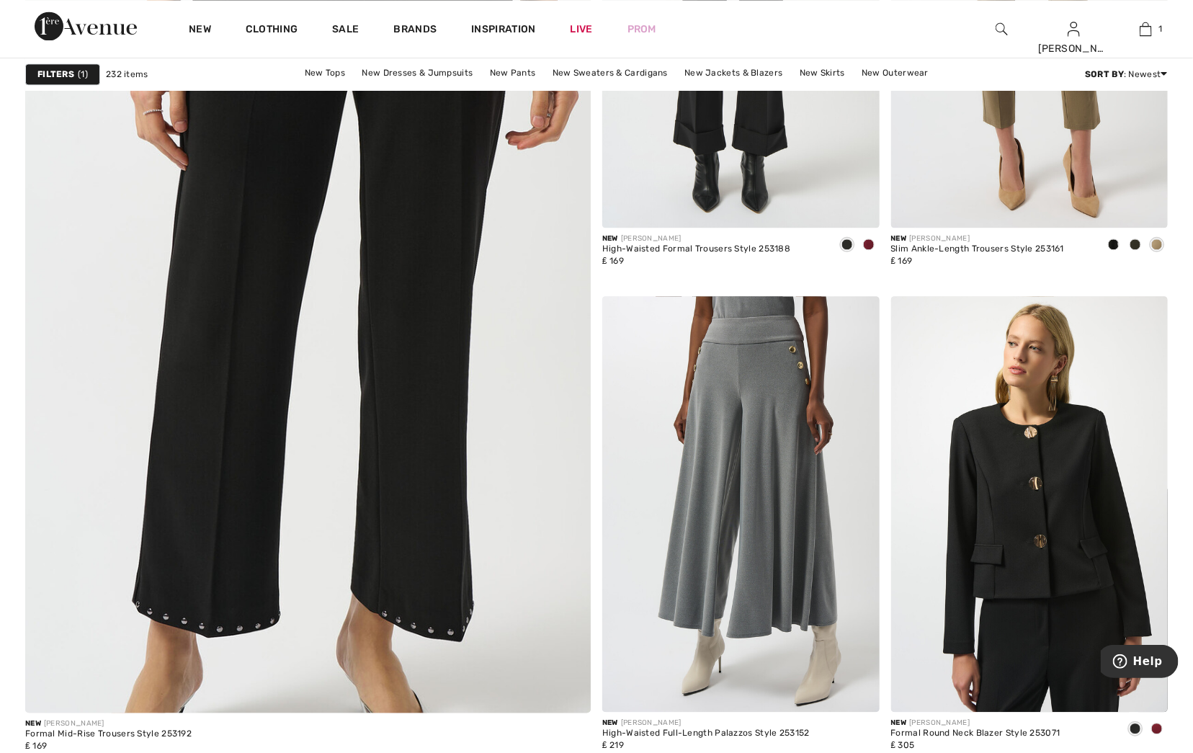
scroll to position [5241, 0]
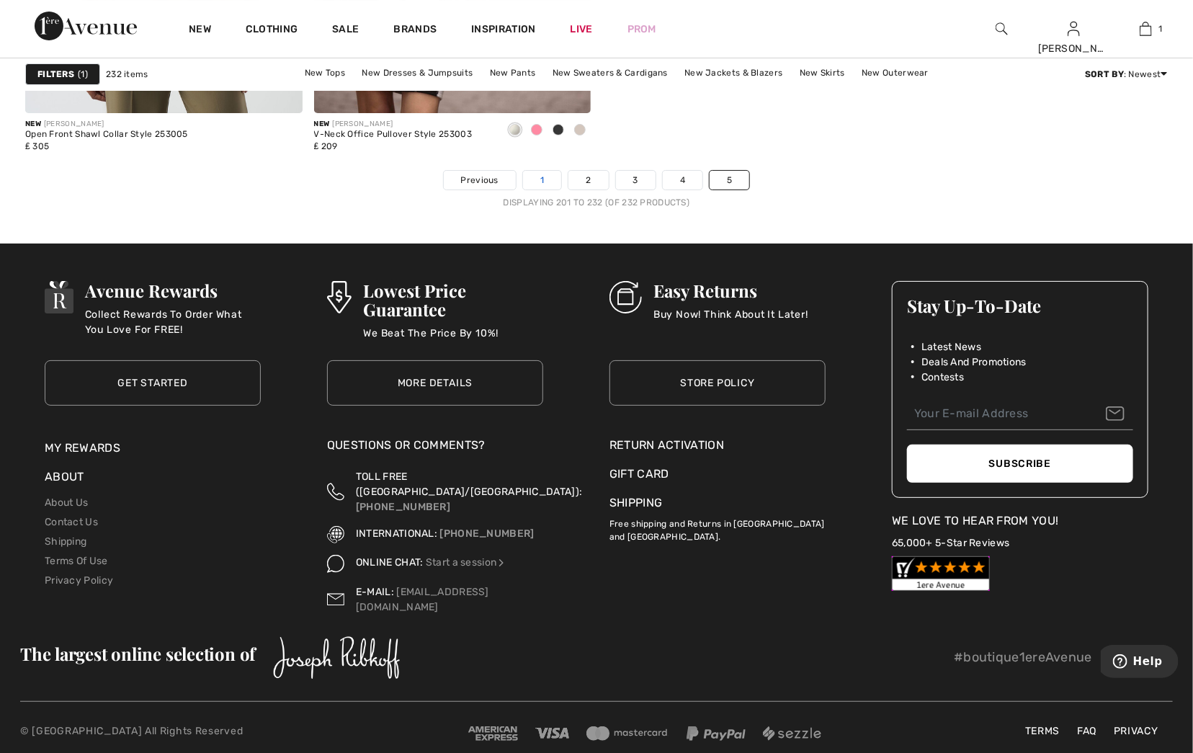
click at [543, 179] on link "1" at bounding box center [542, 180] width 38 height 19
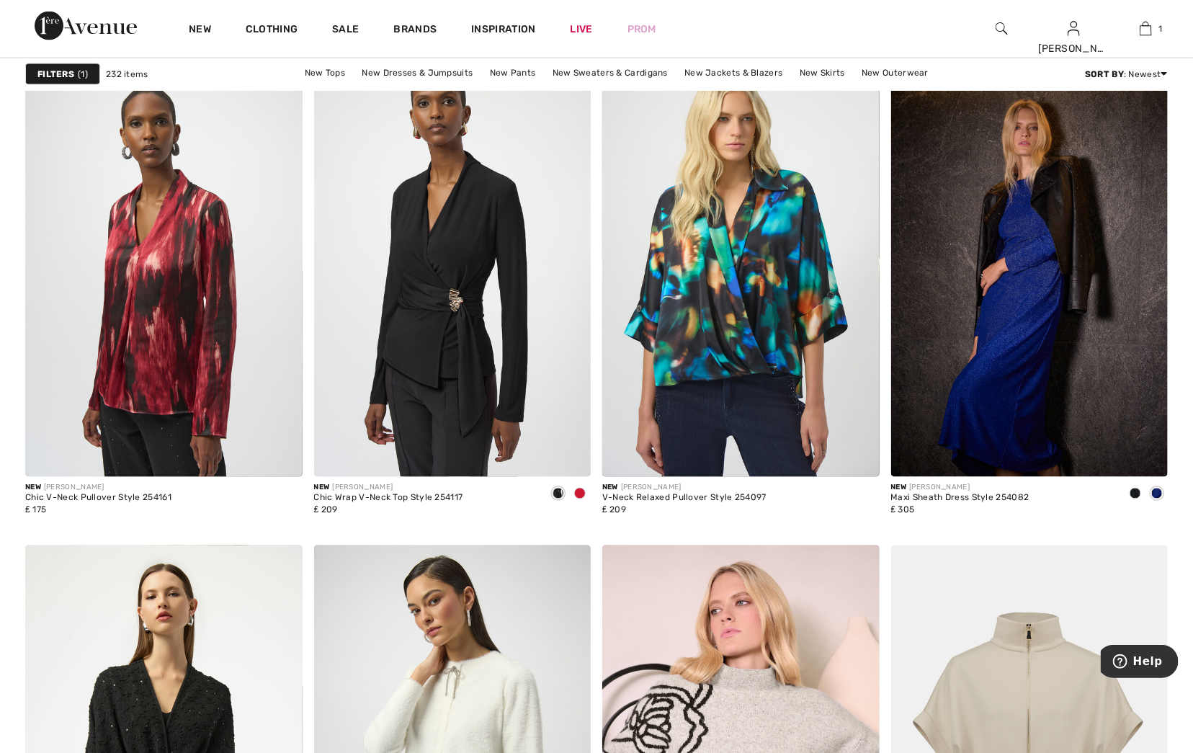
scroll to position [1132, 0]
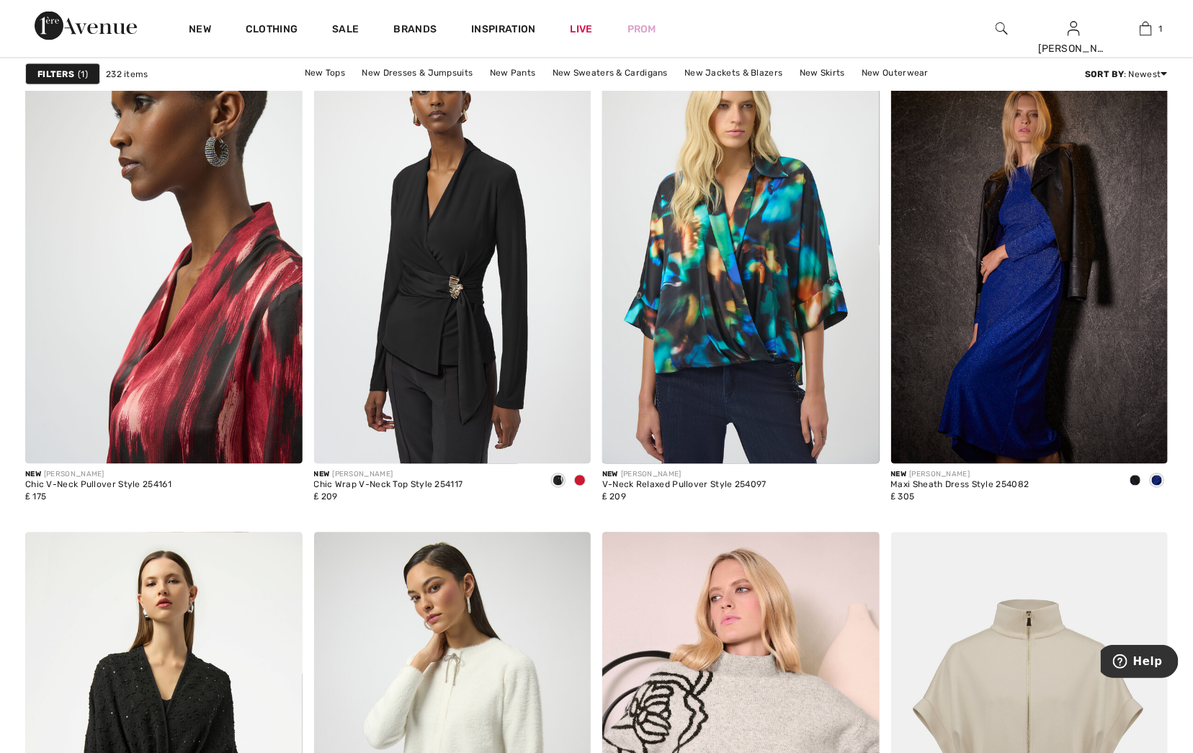
click at [228, 424] on img at bounding box center [163, 257] width 277 height 416
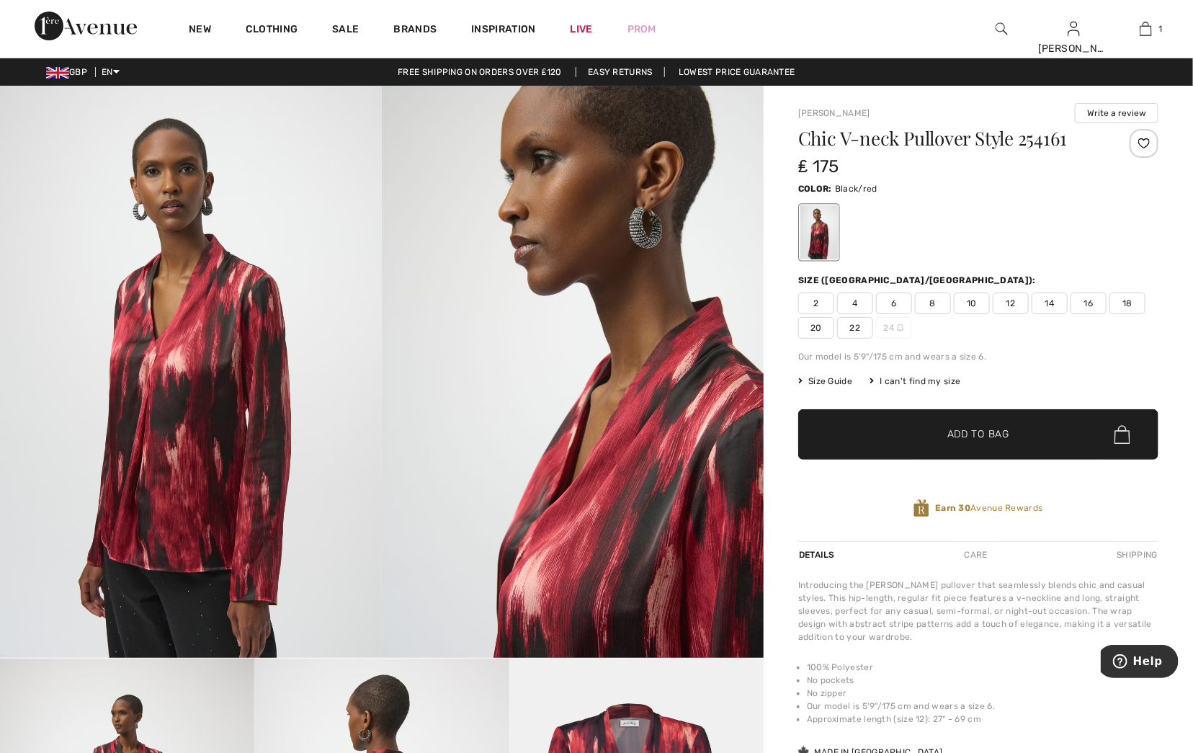
click at [625, 510] on img at bounding box center [573, 372] width 382 height 572
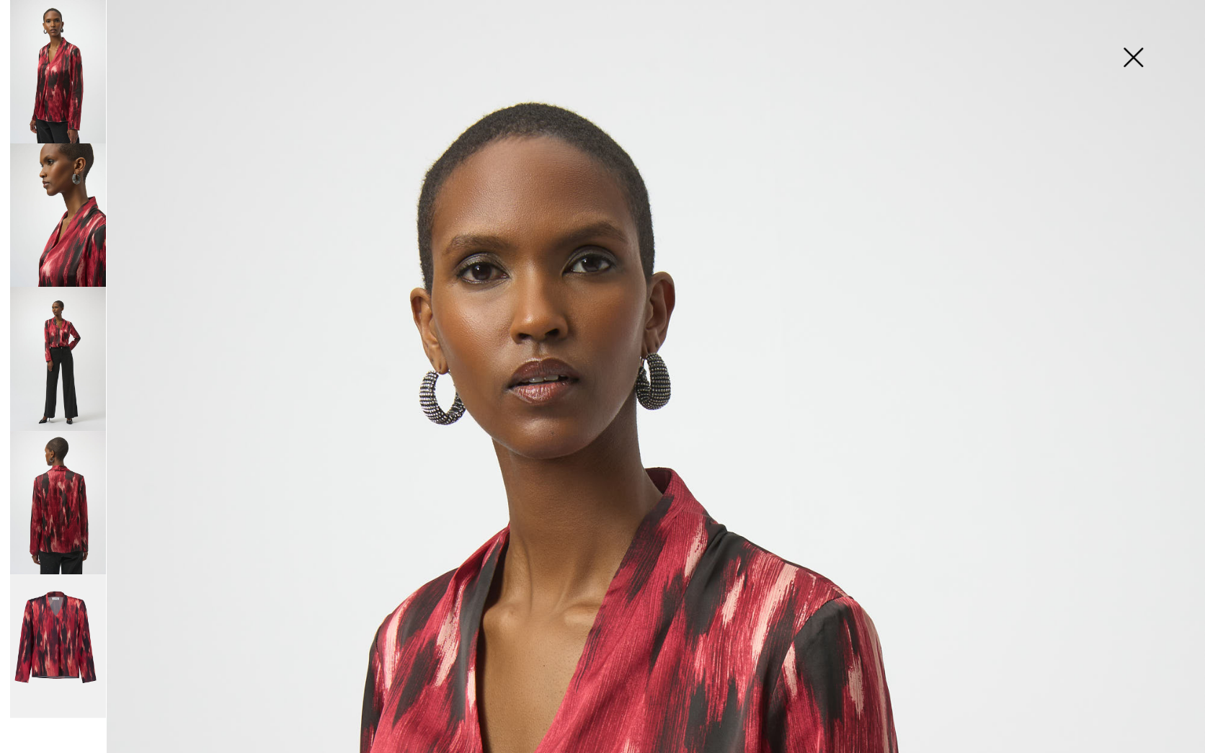
click at [65, 642] on img at bounding box center [58, 646] width 96 height 144
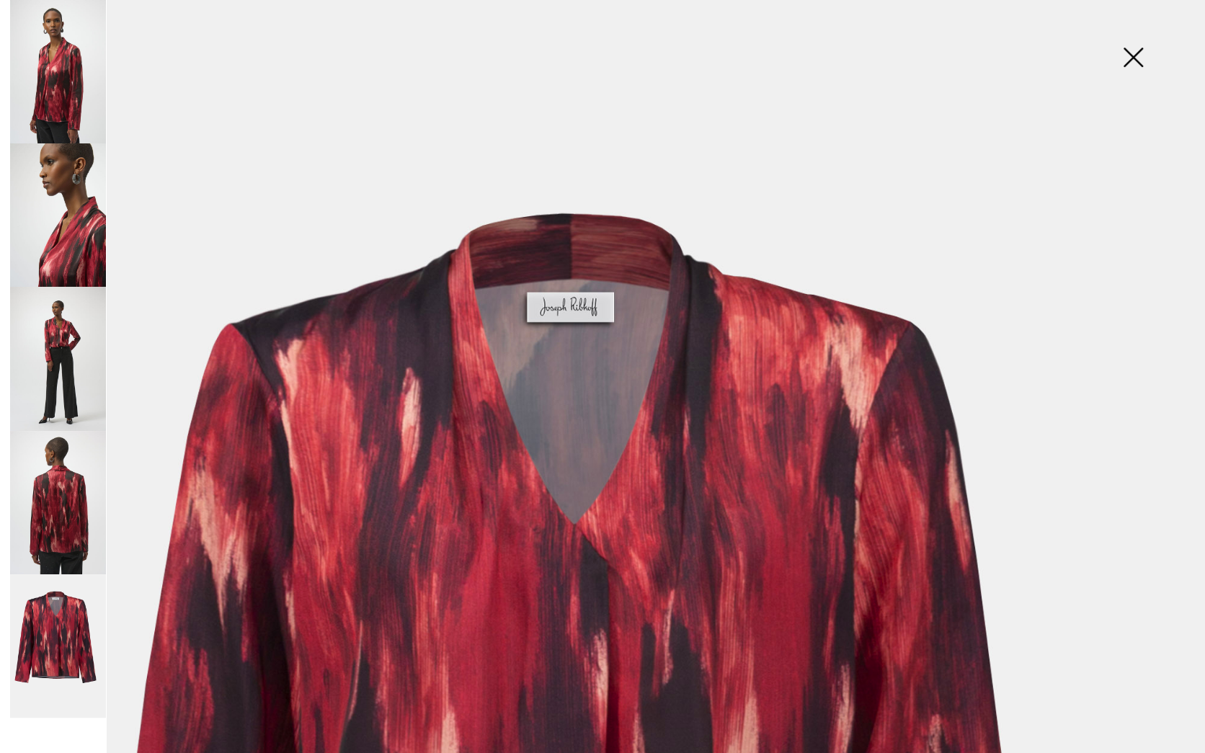
click at [1135, 67] on img at bounding box center [1133, 59] width 72 height 74
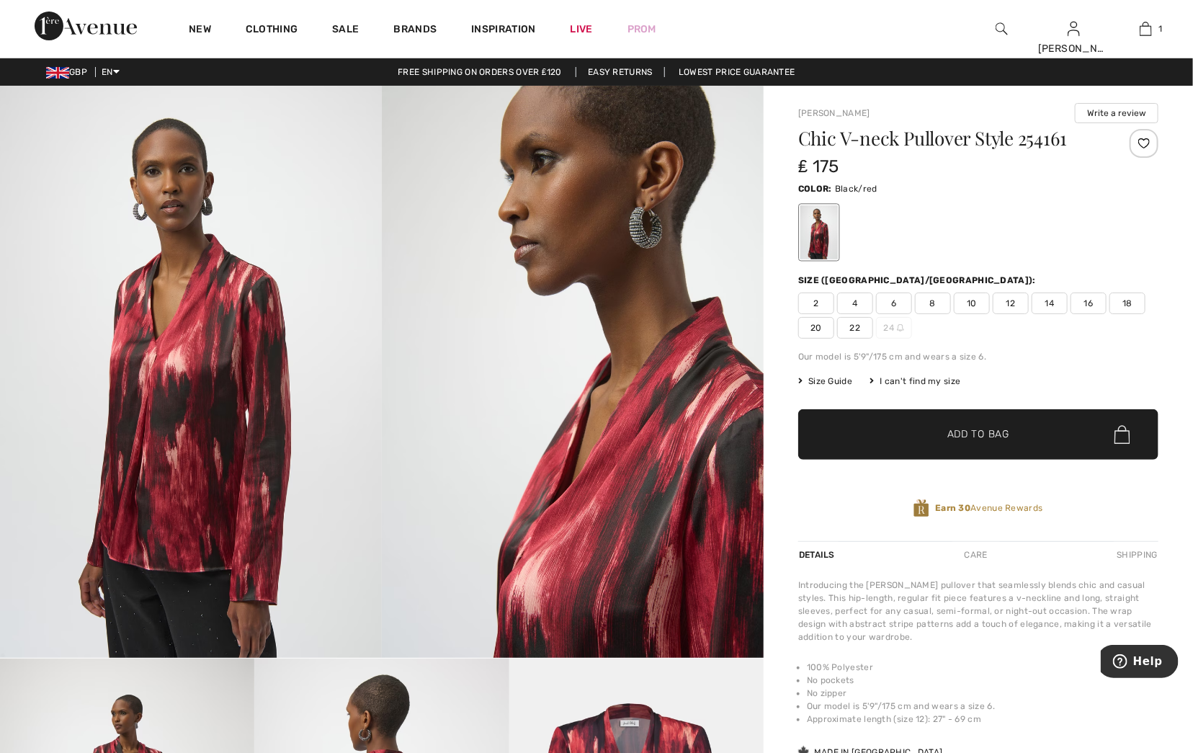
click at [1051, 306] on span "14" at bounding box center [1050, 304] width 36 height 22
click at [981, 440] on span "Add to Bag" at bounding box center [979, 434] width 62 height 15
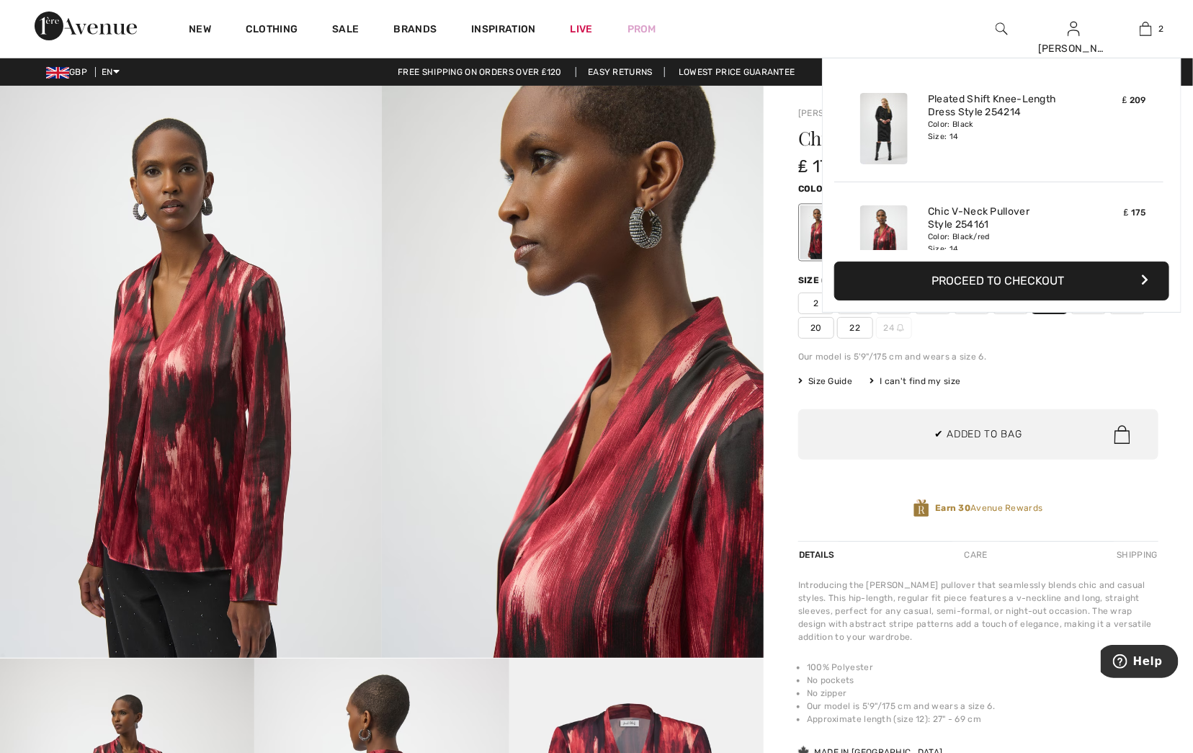
scroll to position [44, 0]
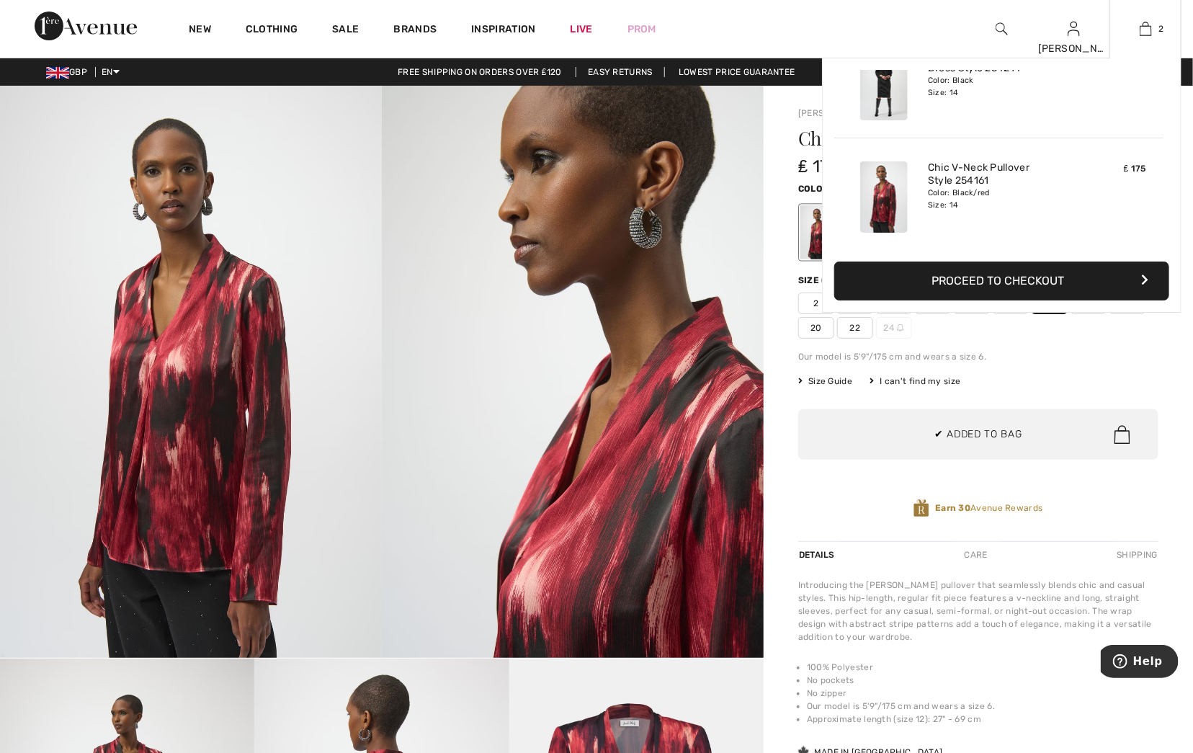
click at [1012, 285] on button "Proceed to Checkout" at bounding box center [1001, 281] width 335 height 39
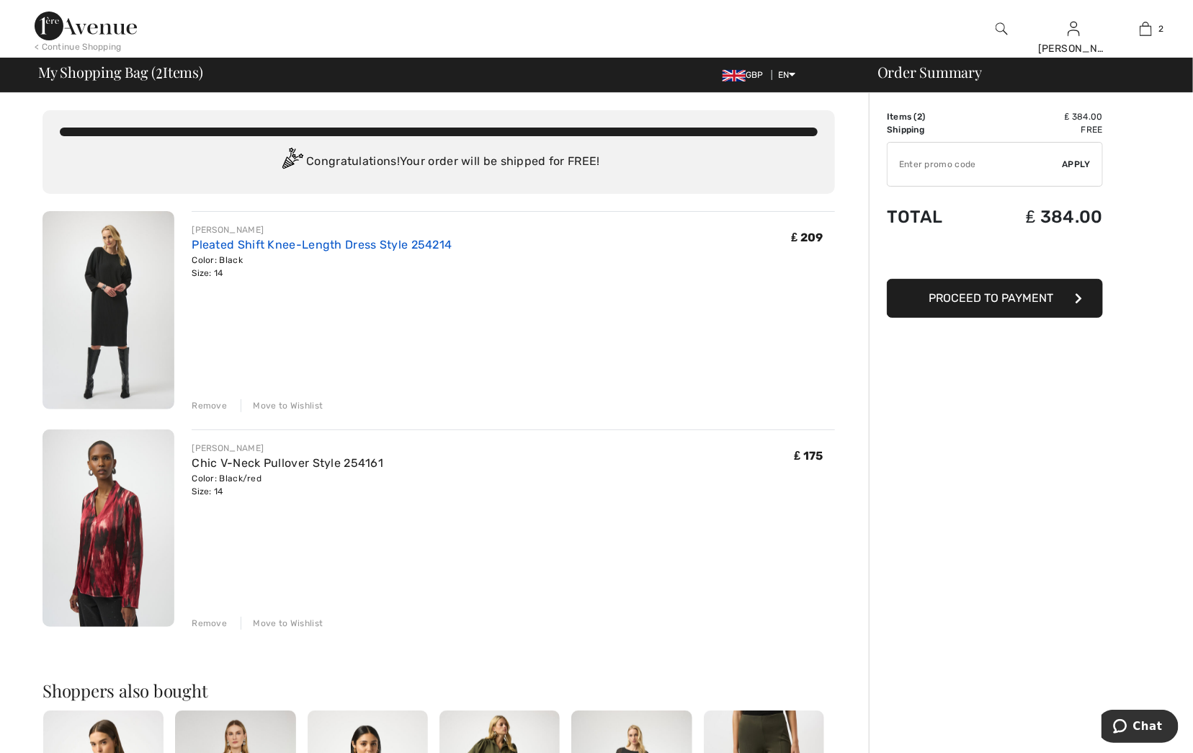
click at [450, 247] on link "Pleated Shift Knee-Length Dress Style 254214" at bounding box center [322, 245] width 260 height 14
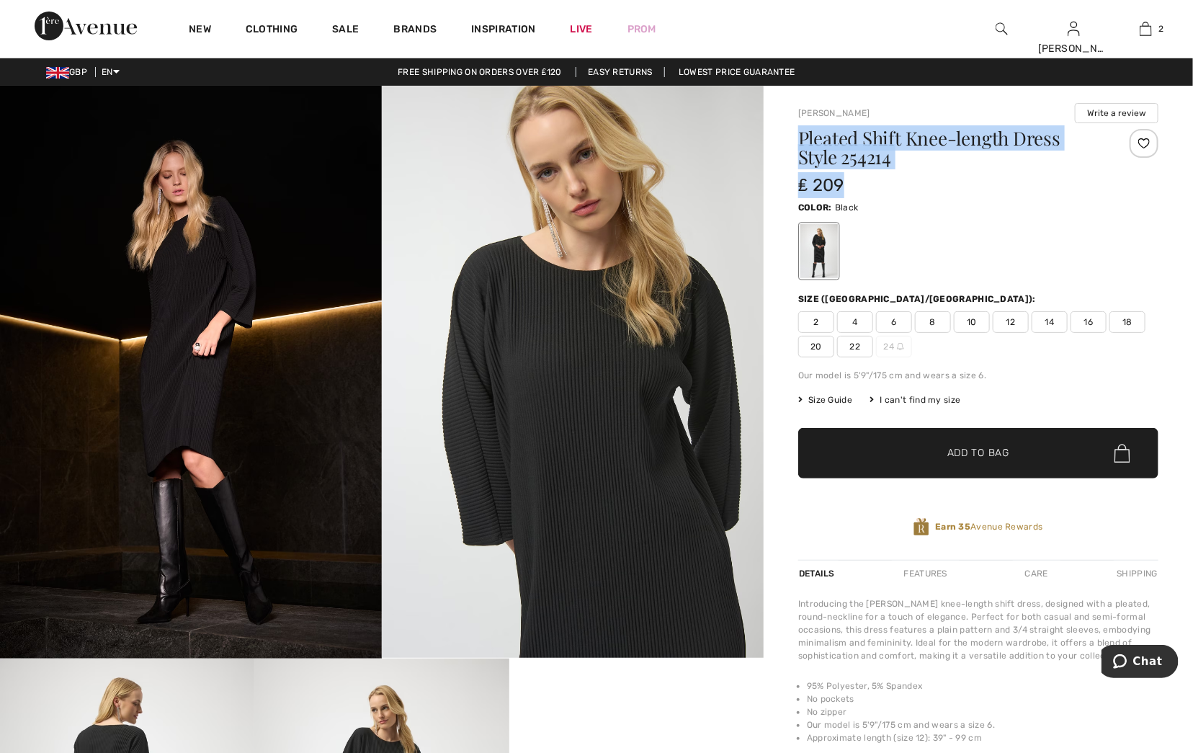
drag, startPoint x: 850, startPoint y: 186, endPoint x: 798, endPoint y: 145, distance: 65.6
click at [798, 145] on div "Pleated Shift Knee-length Dress Style 254214 ₤ 209" at bounding box center [948, 163] width 300 height 69
drag, startPoint x: 798, startPoint y: 145, endPoint x: 847, endPoint y: 146, distance: 49.0
copy div "Pleated Shift Knee-length Dress Style 254214 ₤ 209"
click at [350, 503] on img at bounding box center [191, 372] width 382 height 573
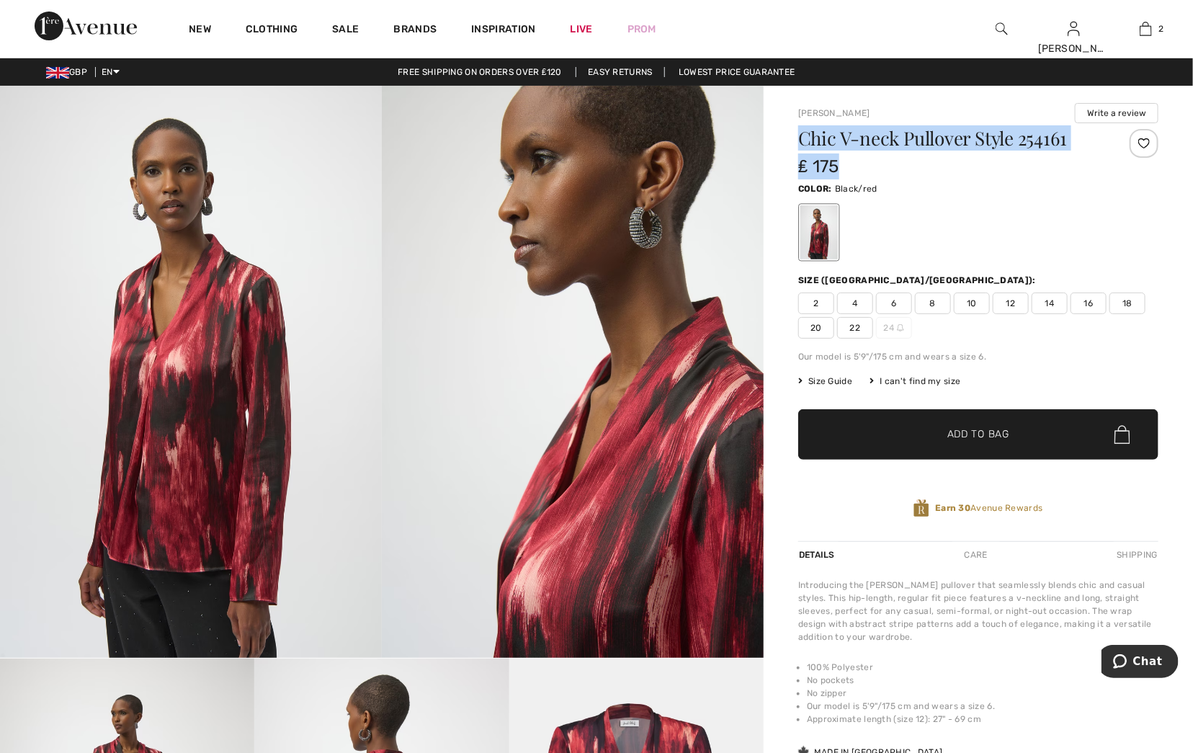
drag, startPoint x: 847, startPoint y: 167, endPoint x: 802, endPoint y: 148, distance: 48.7
click at [802, 148] on div "Chic V-neck Pullover Style 254161 ₤ 175" at bounding box center [948, 154] width 300 height 50
drag, startPoint x: 802, startPoint y: 148, endPoint x: 822, endPoint y: 146, distance: 20.2
copy div "Chic V-neck Pullover Style 254161 ₤ 175"
